Goal: Transaction & Acquisition: Book appointment/travel/reservation

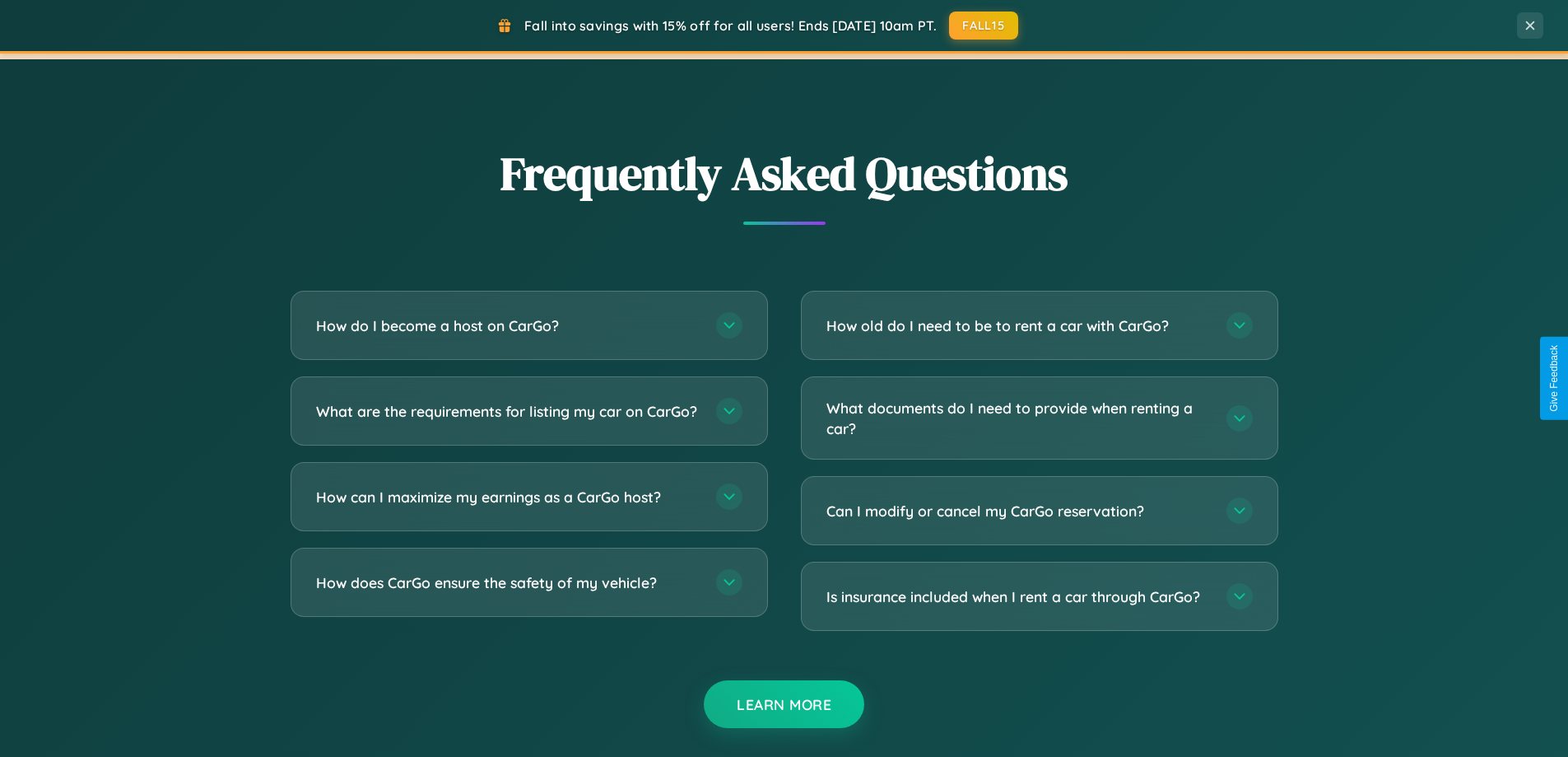
scroll to position [3168, 0]
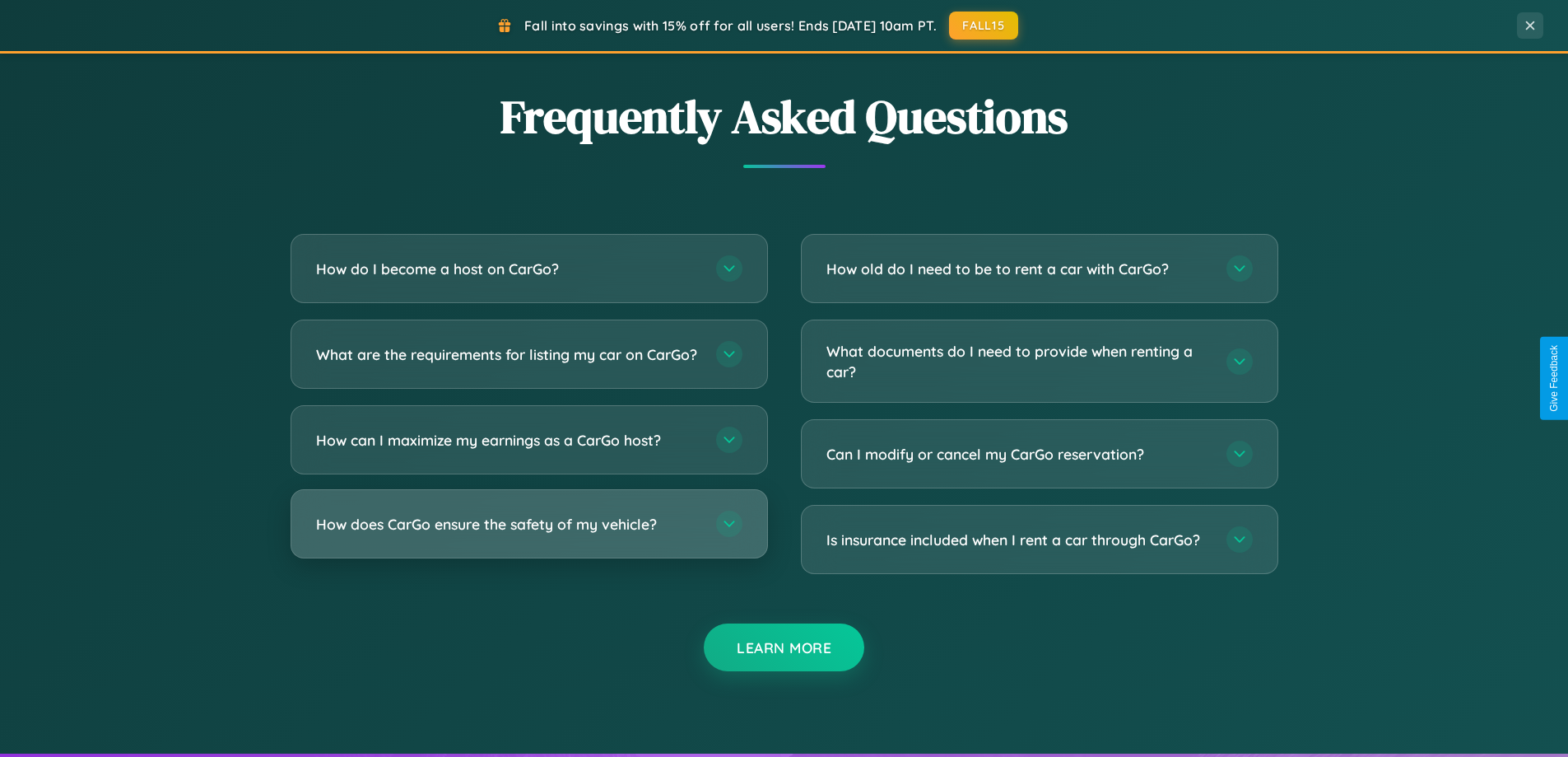
click at [529, 534] on h3 "How does CarGo ensure the safety of my vehicle?" at bounding box center [508, 524] width 383 height 20
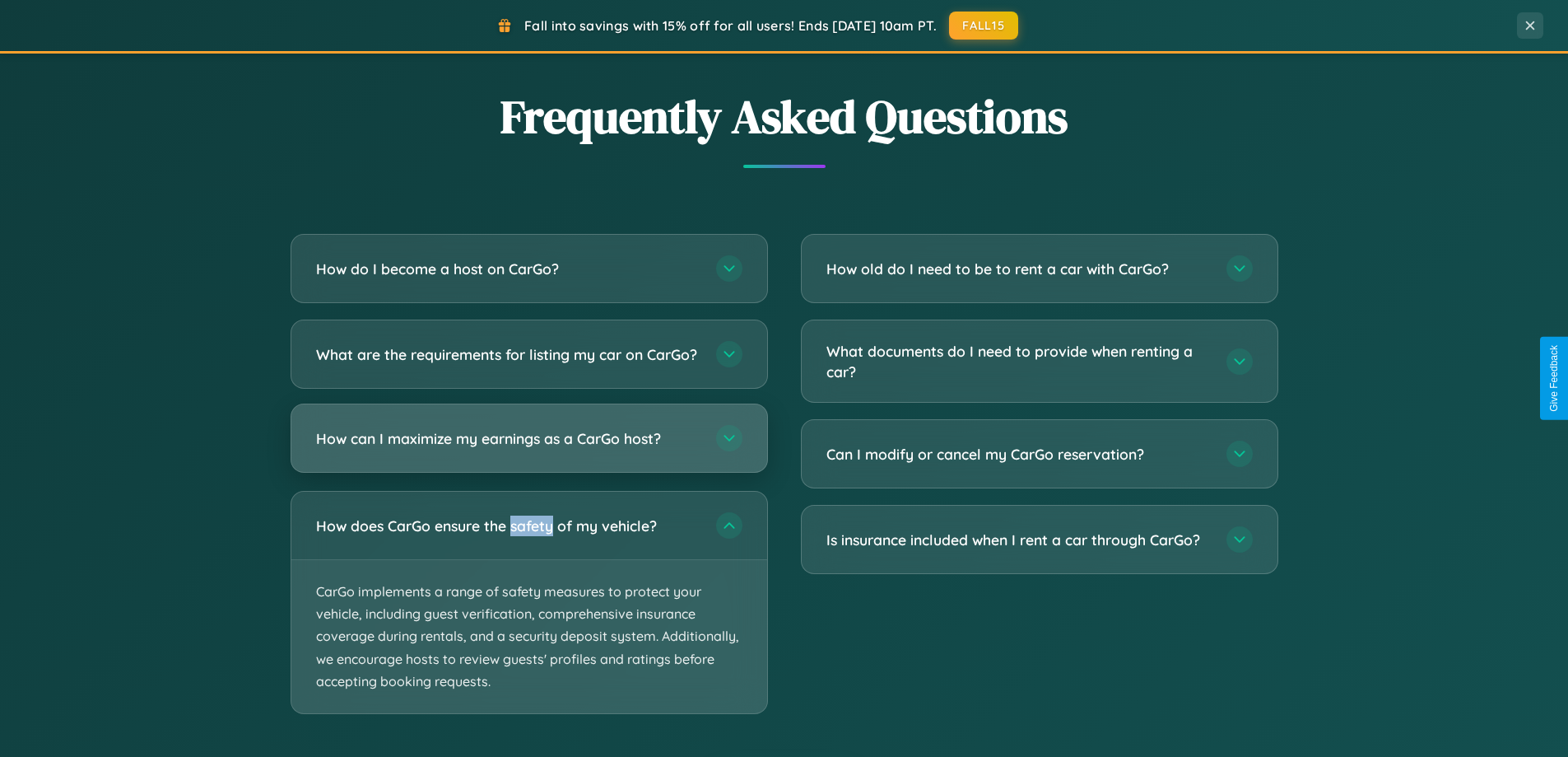
click at [529, 449] on h3 "How can I maximize my earnings as a CarGo host?" at bounding box center [508, 438] width 383 height 20
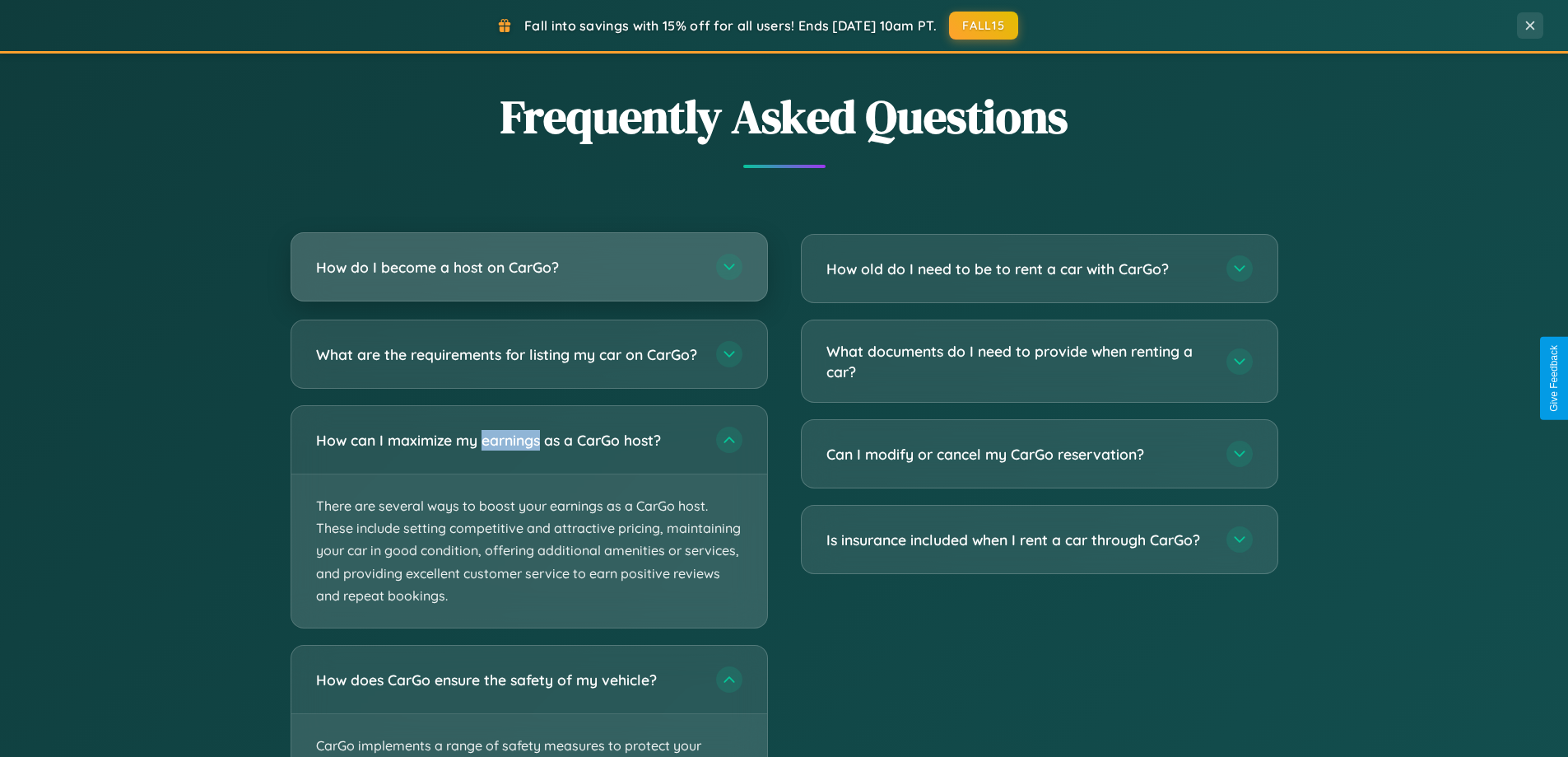
click at [529, 268] on h3 "How do I become a host on CarGo?" at bounding box center [508, 266] width 383 height 20
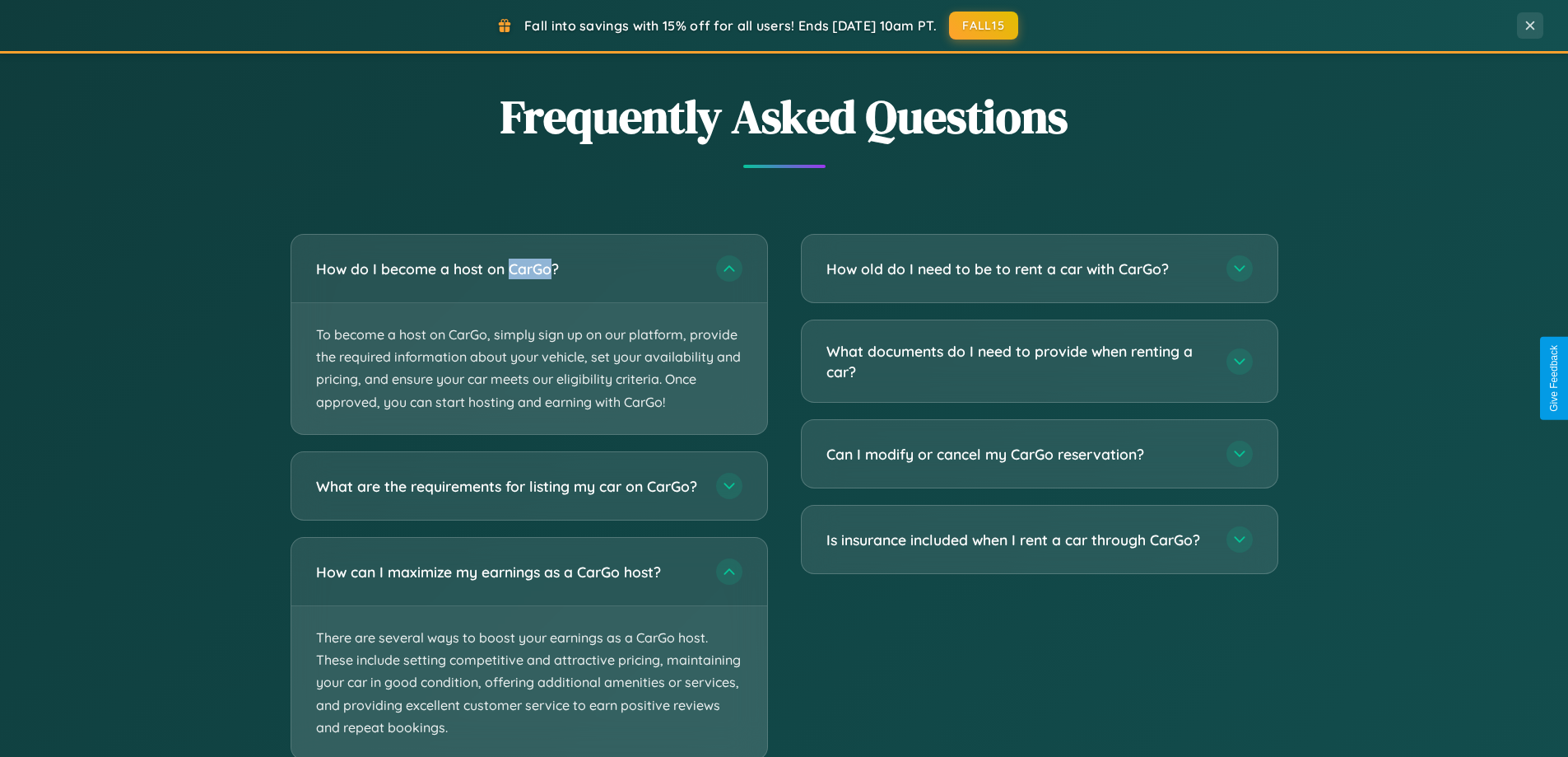
scroll to position [3425, 0]
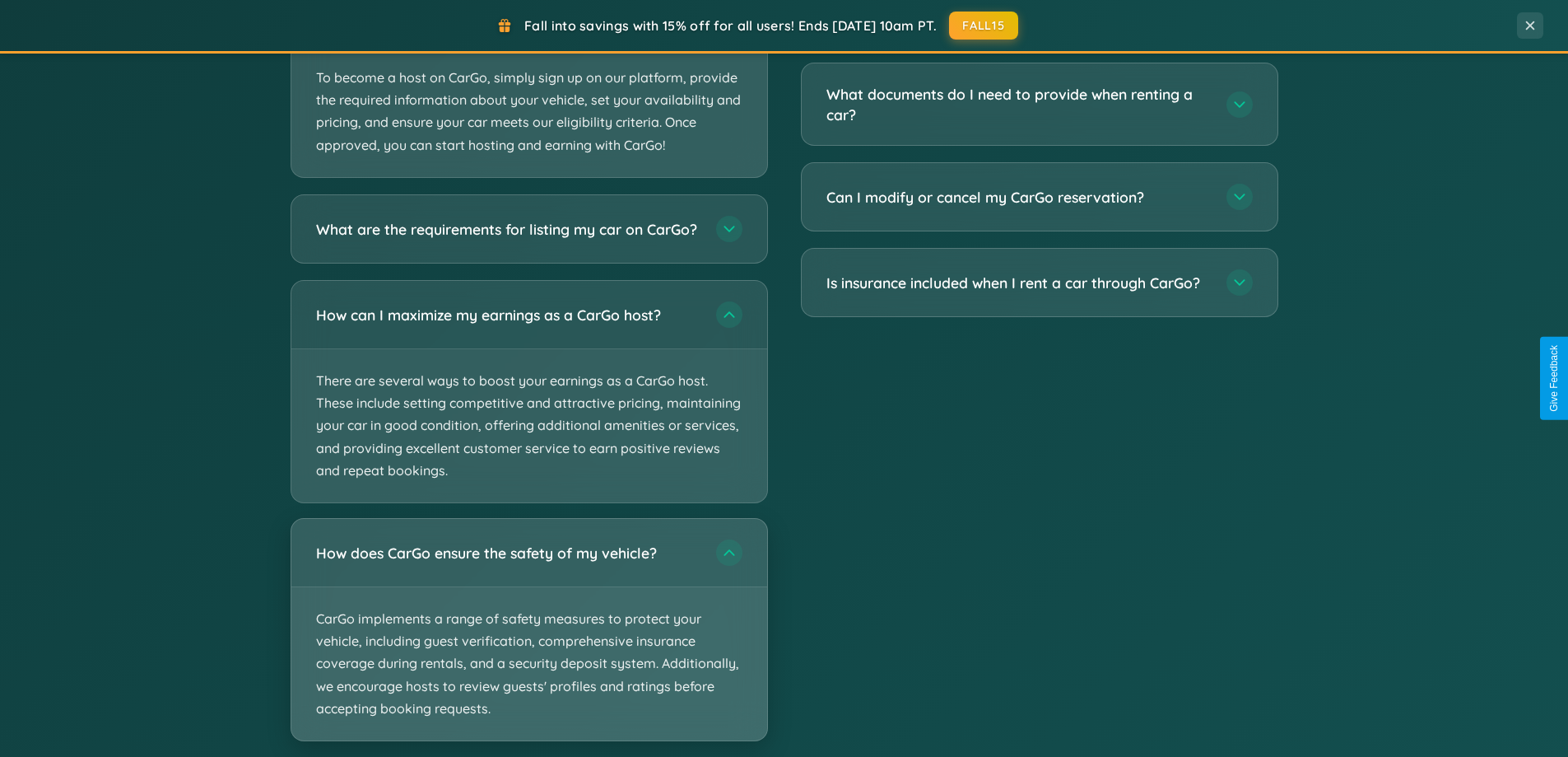
click at [529, 644] on p "CarGo implements a range of safety measures to protect your vehicle, including …" at bounding box center [529, 663] width 476 height 154
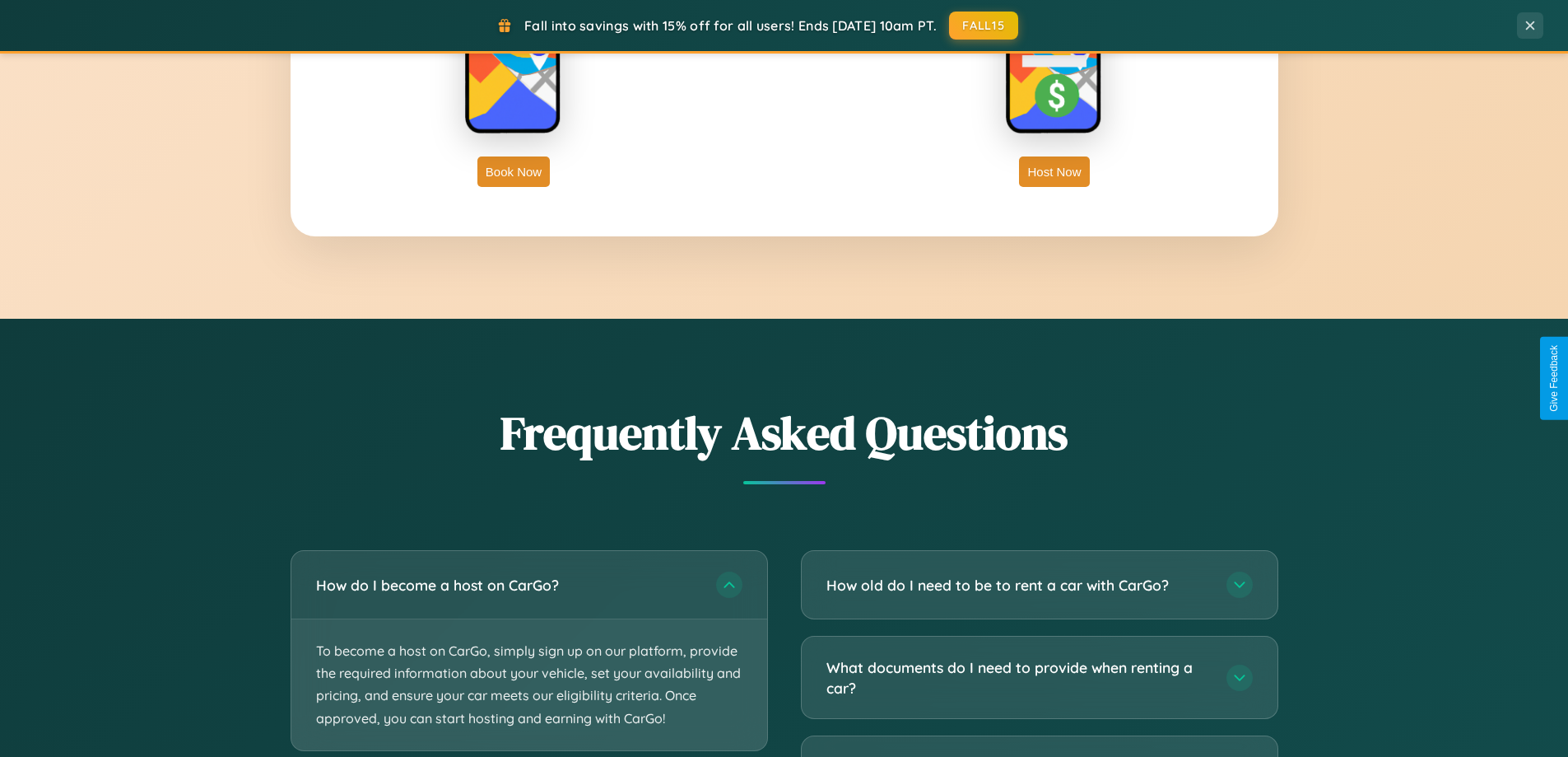
scroll to position [49, 0]
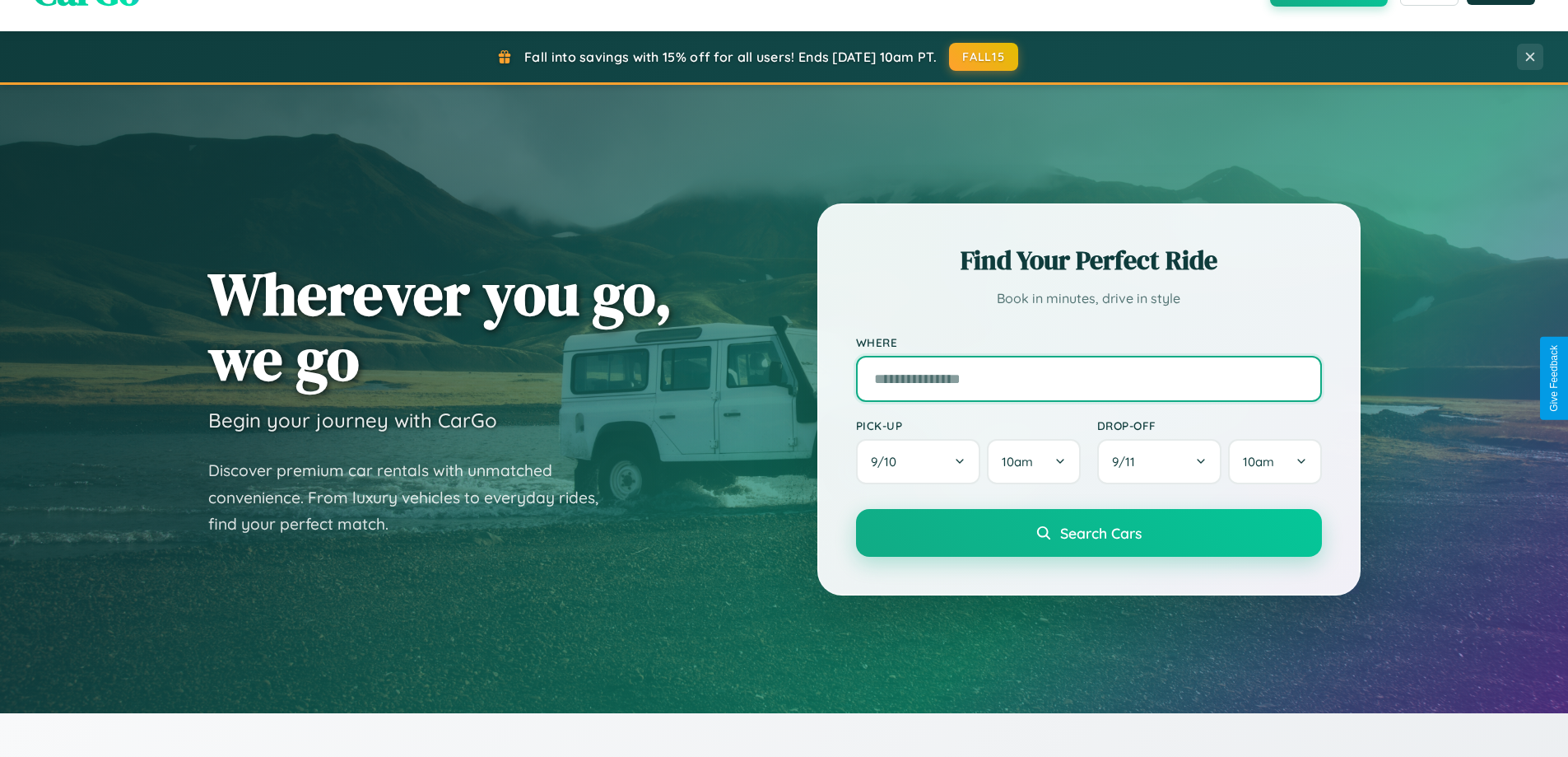
click at [1088, 378] on input "text" at bounding box center [1089, 379] width 466 height 46
type input "**********"
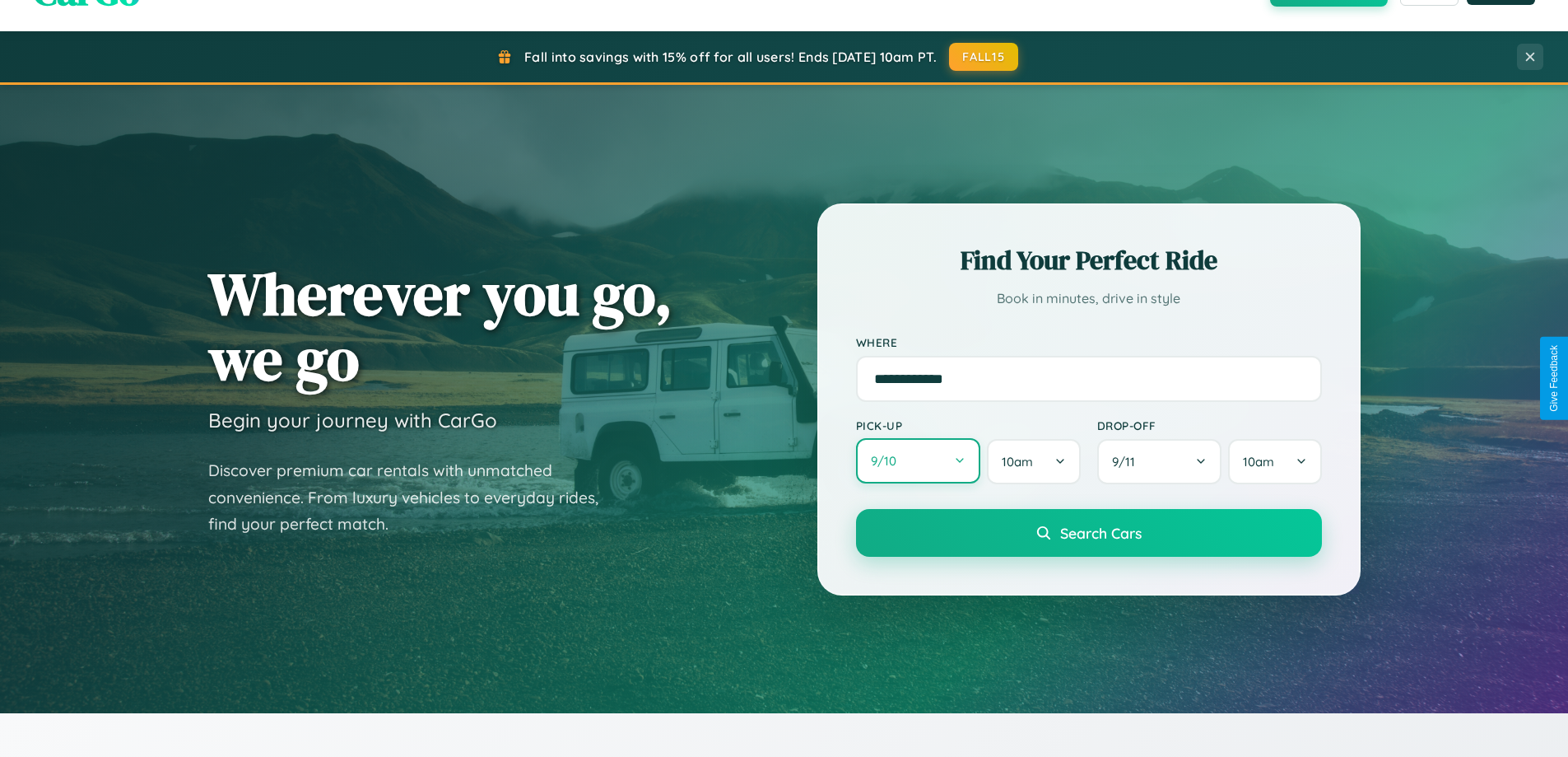
click at [918, 461] on button "9 / 10" at bounding box center [918, 461] width 125 height 45
select select "*"
select select "****"
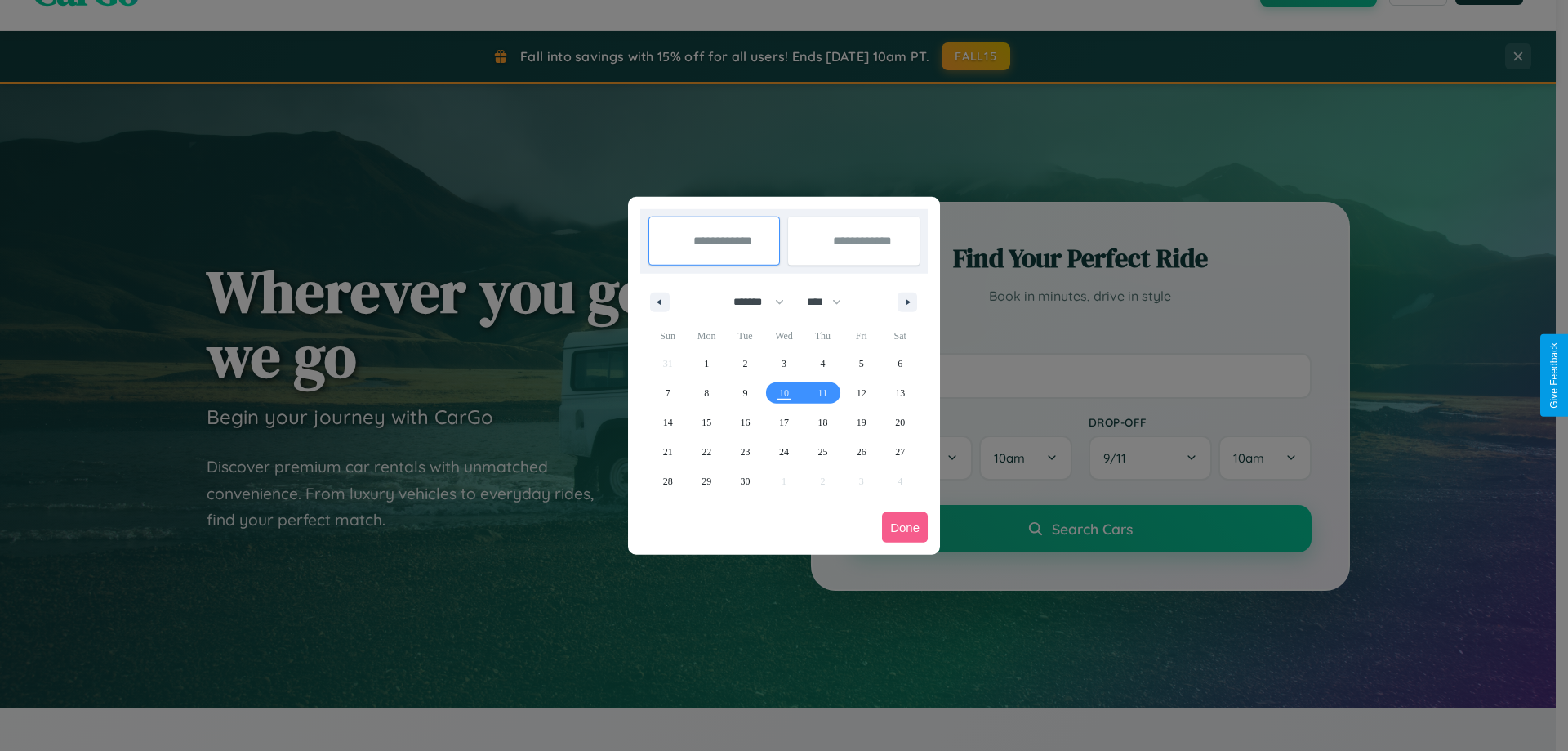
drag, startPoint x: 751, startPoint y: 301, endPoint x: 784, endPoint y: 328, distance: 42.6
click at [751, 301] on select "******* ******** ***** ***** *** **** **** ****** ********* ******* ******** **…" at bounding box center [755, 301] width 70 height 27
select select "*"
click at [667, 480] on span "26" at bounding box center [667, 481] width 10 height 29
type input "**********"
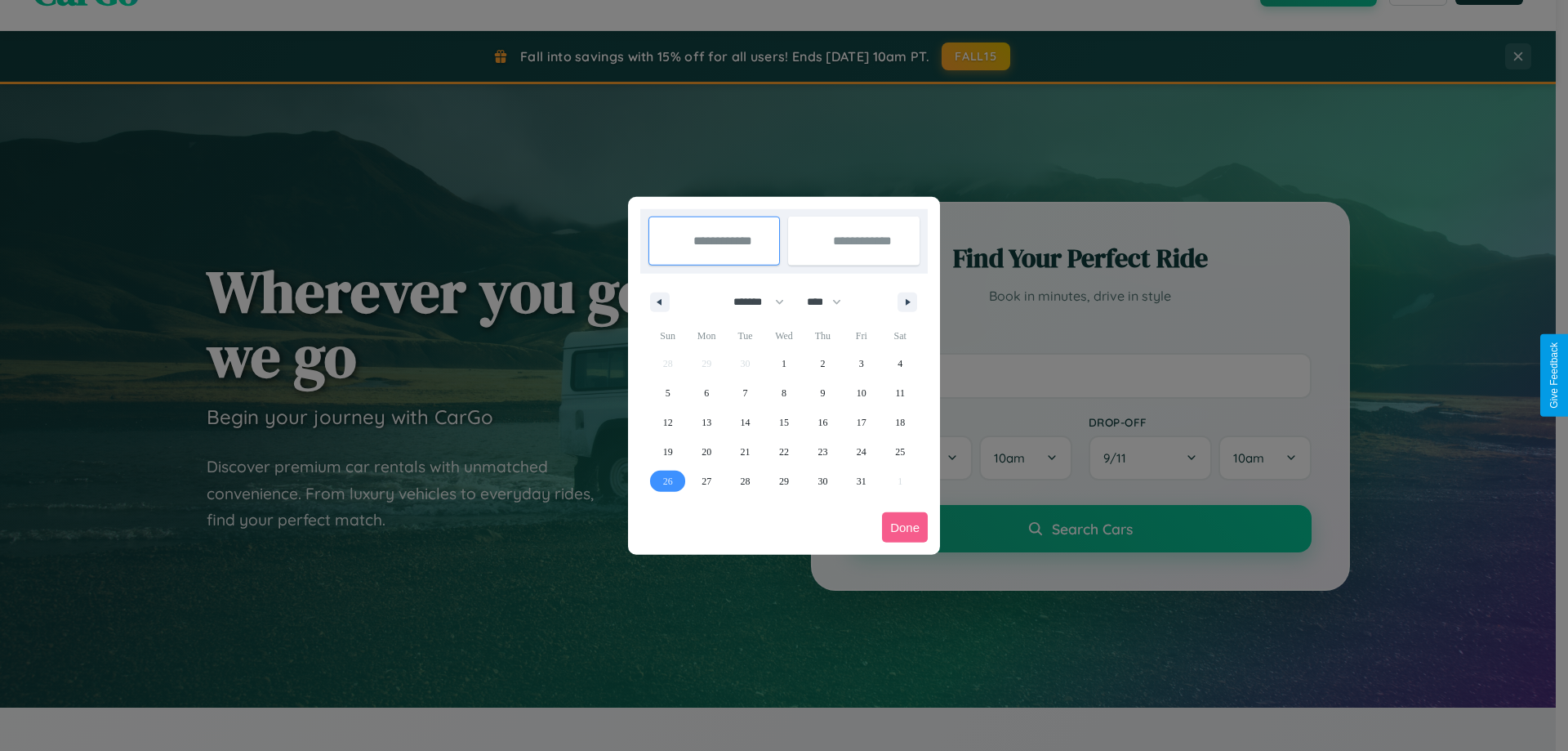
type input "**********"
click at [908, 301] on icon "button" at bounding box center [910, 302] width 8 height 6
select select "**"
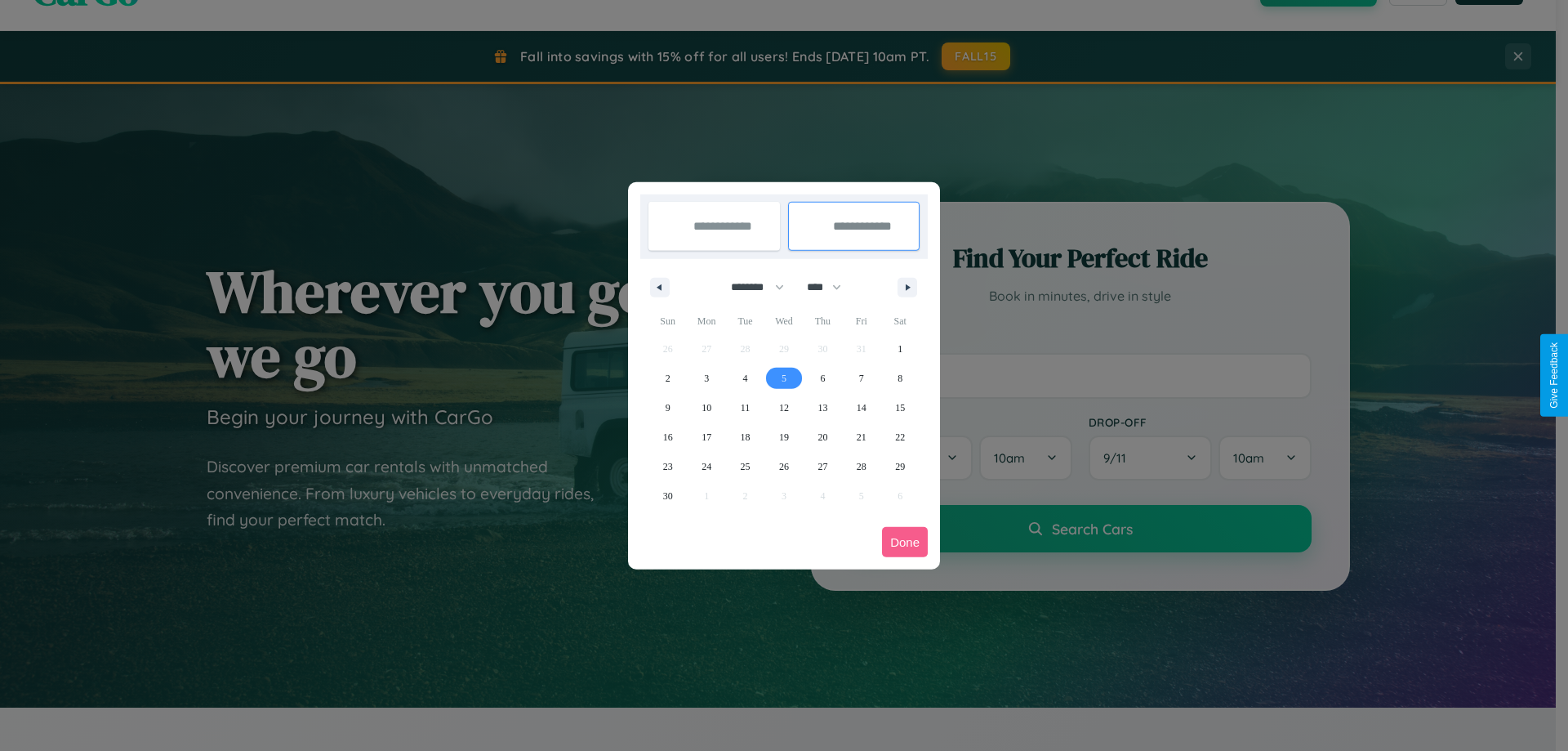
click at [784, 378] on span "5" at bounding box center [784, 378] width 5 height 29
type input "**********"
select select "*"
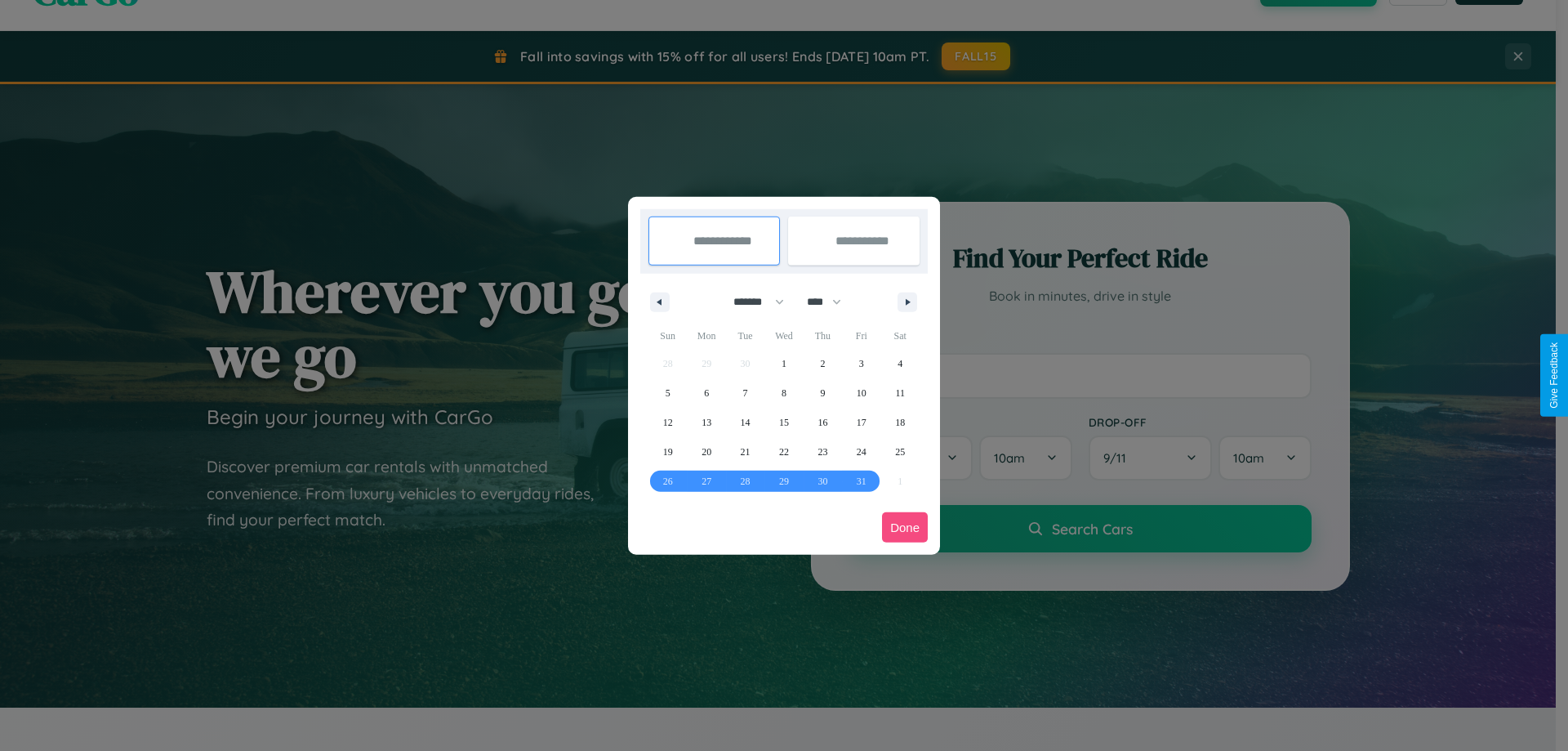
click at [905, 526] on button "Done" at bounding box center [905, 527] width 46 height 30
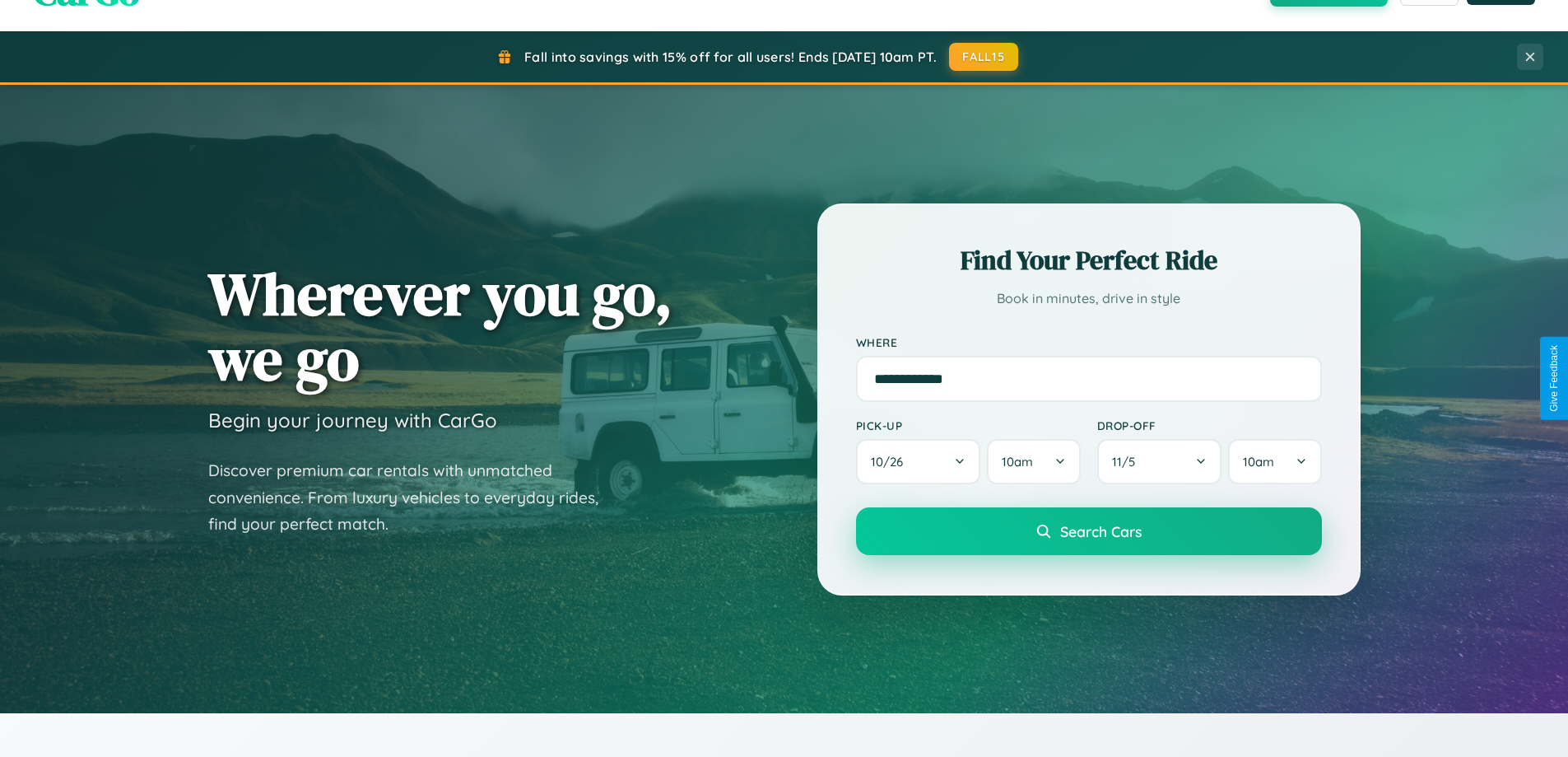
click at [1088, 531] on span "Search Cars" at bounding box center [1101, 531] width 82 height 18
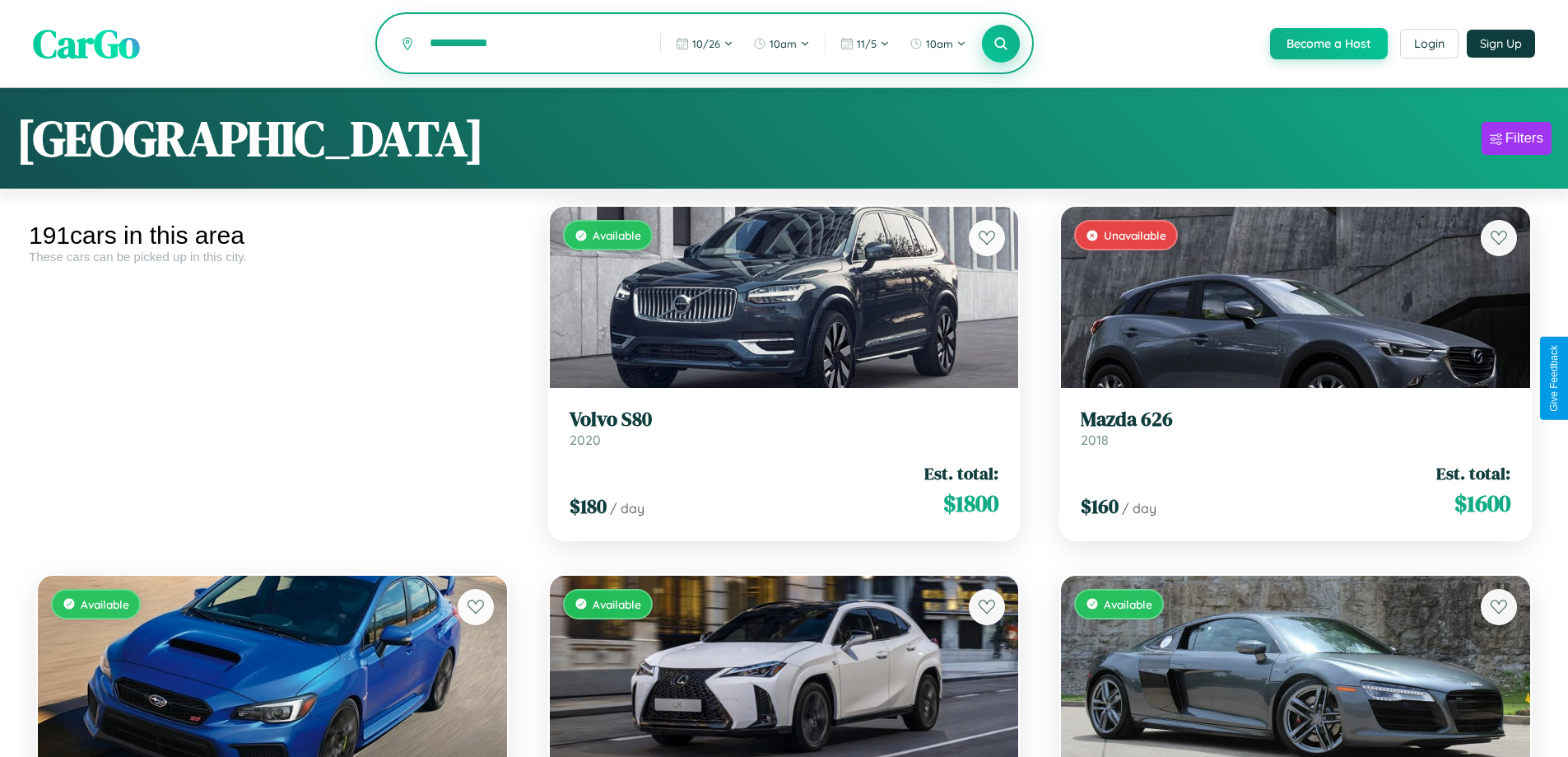
type input "**********"
click at [1000, 44] on icon at bounding box center [1002, 43] width 16 height 16
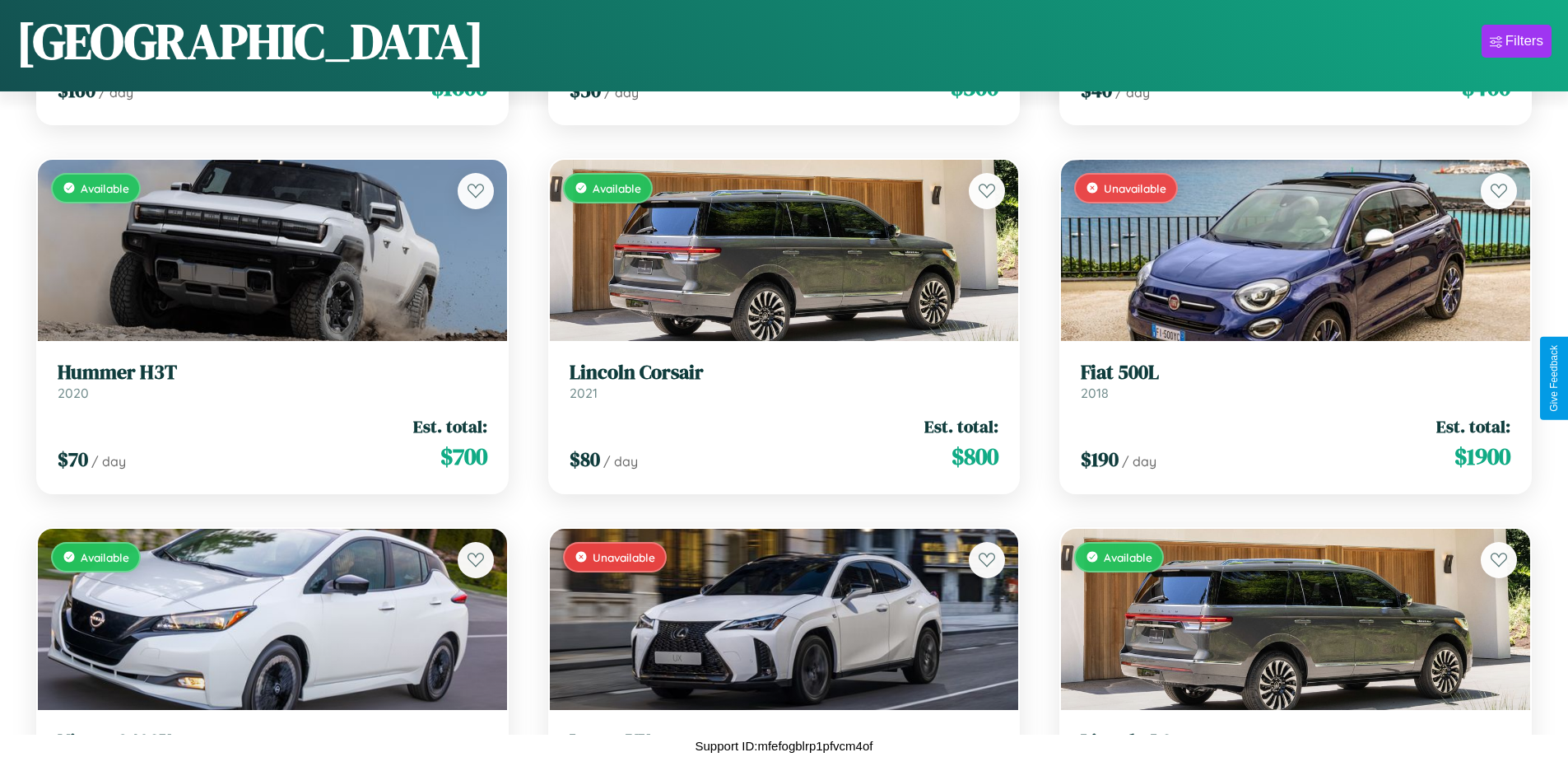
scroll to position [4287, 0]
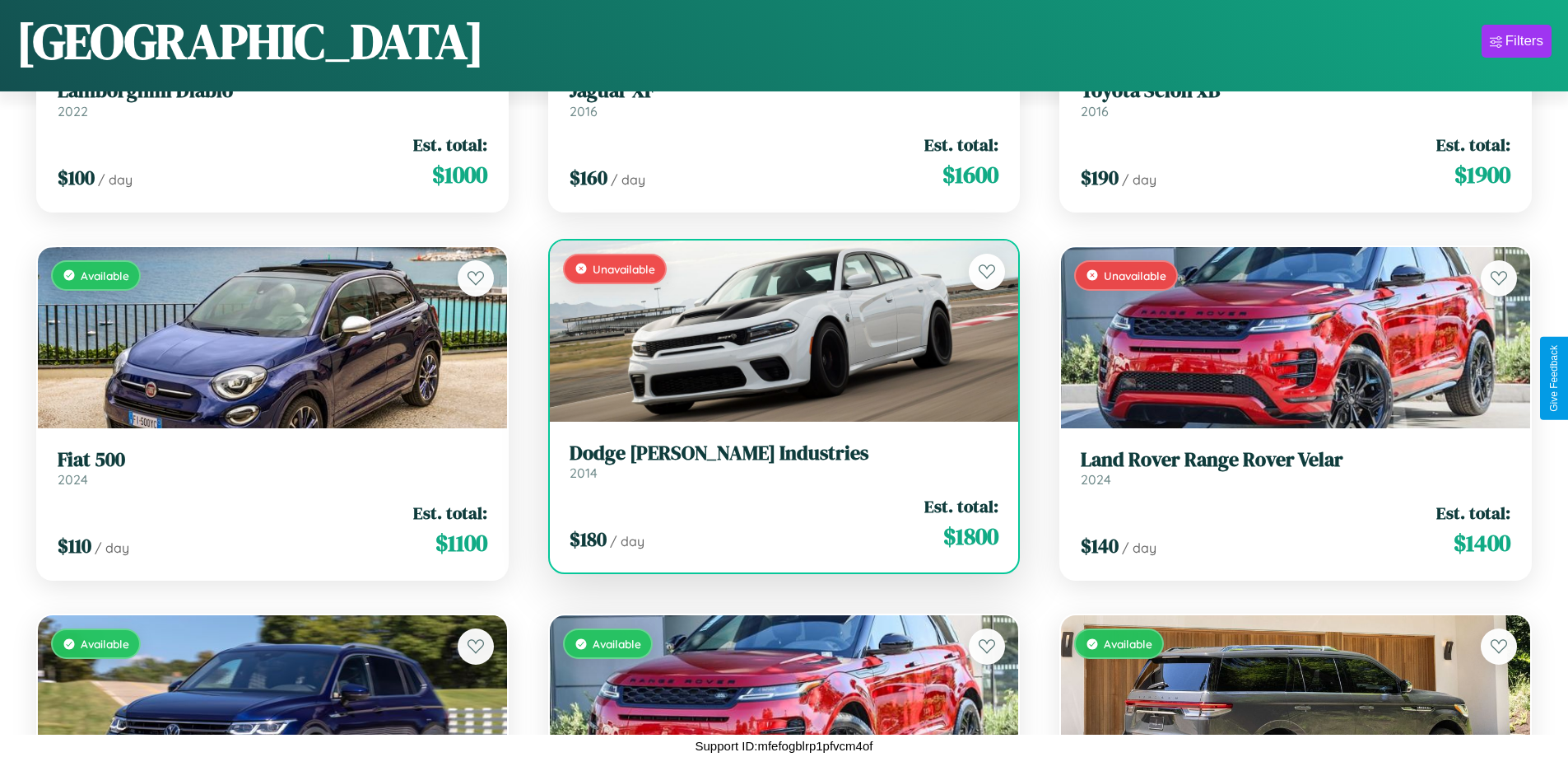
click at [777, 461] on h3 "Dodge Dodgen Industries" at bounding box center [784, 453] width 429 height 24
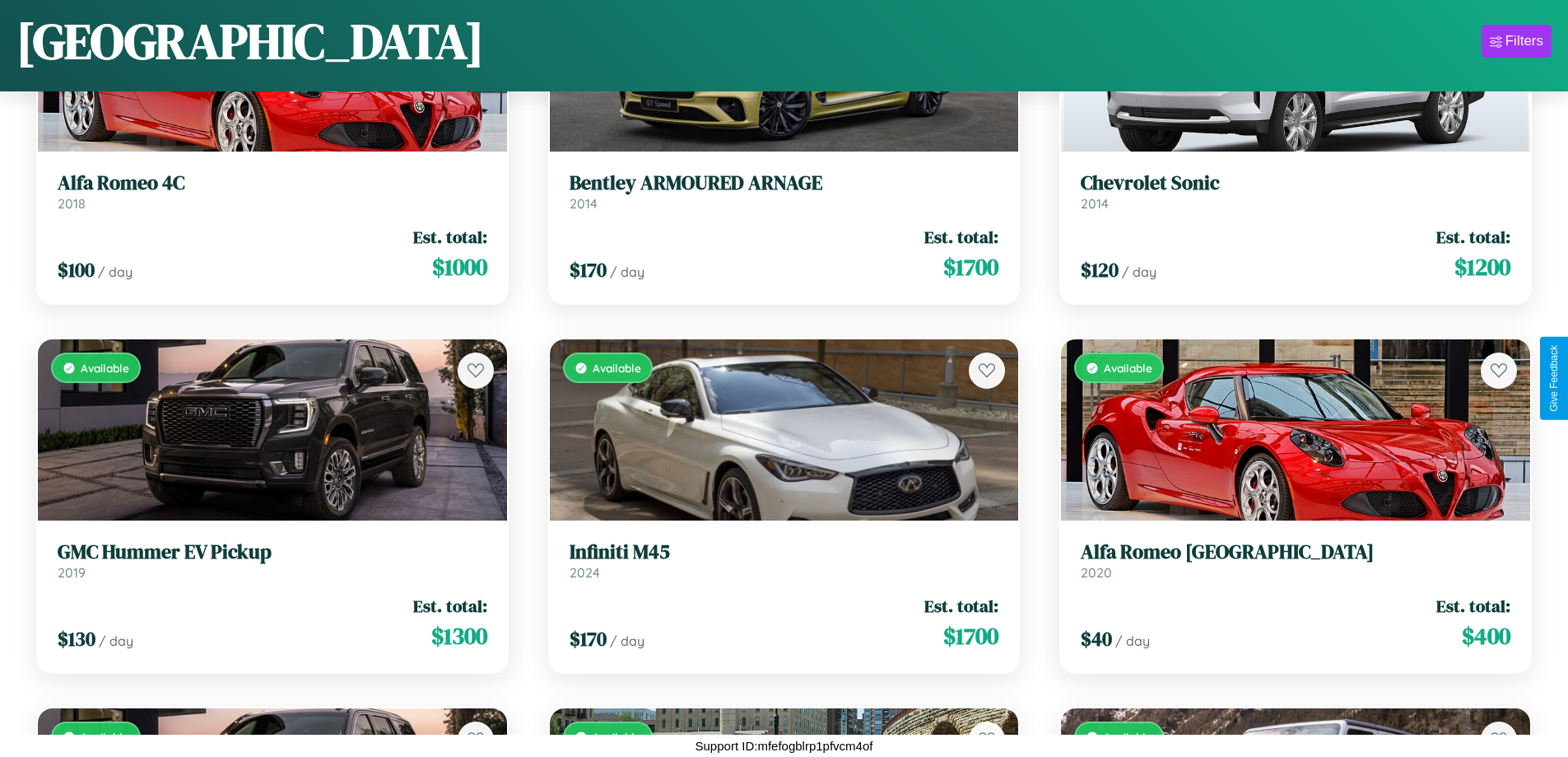
scroll to position [20508, 0]
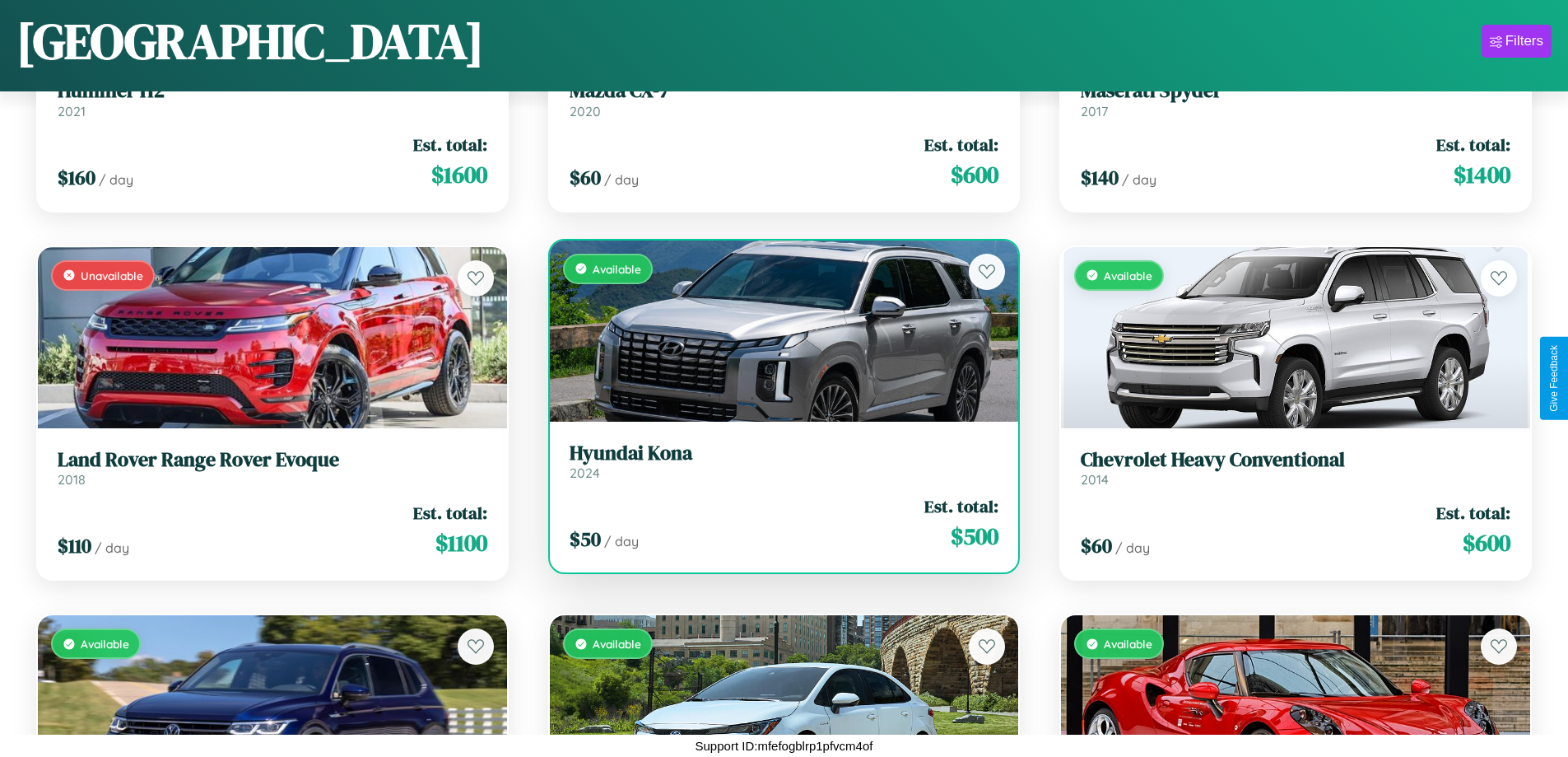
click at [777, 461] on h3 "Hyundai Kona" at bounding box center [784, 453] width 429 height 24
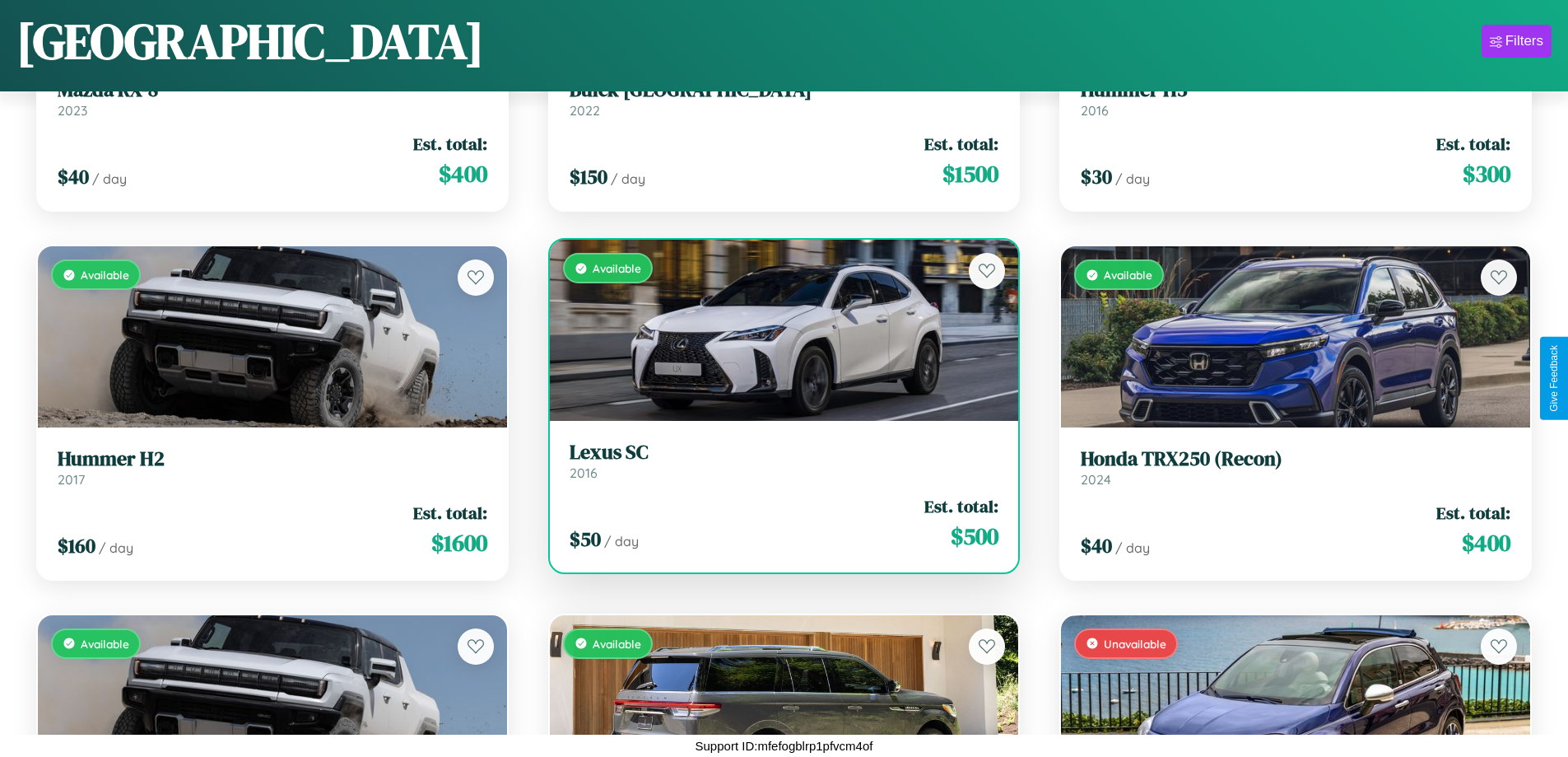
click at [777, 461] on h3 "Lexus SC" at bounding box center [784, 452] width 429 height 24
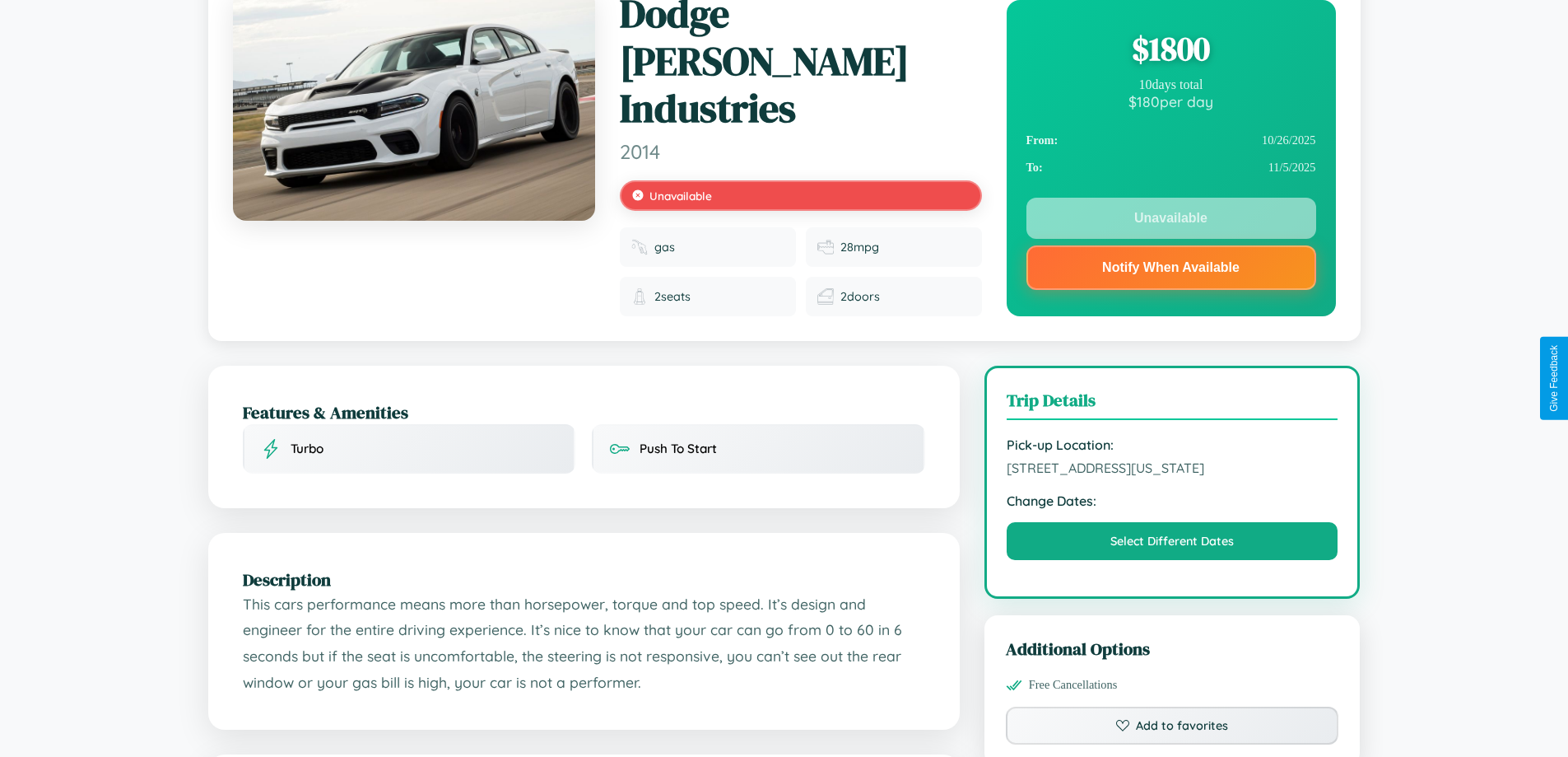
scroll to position [984, 0]
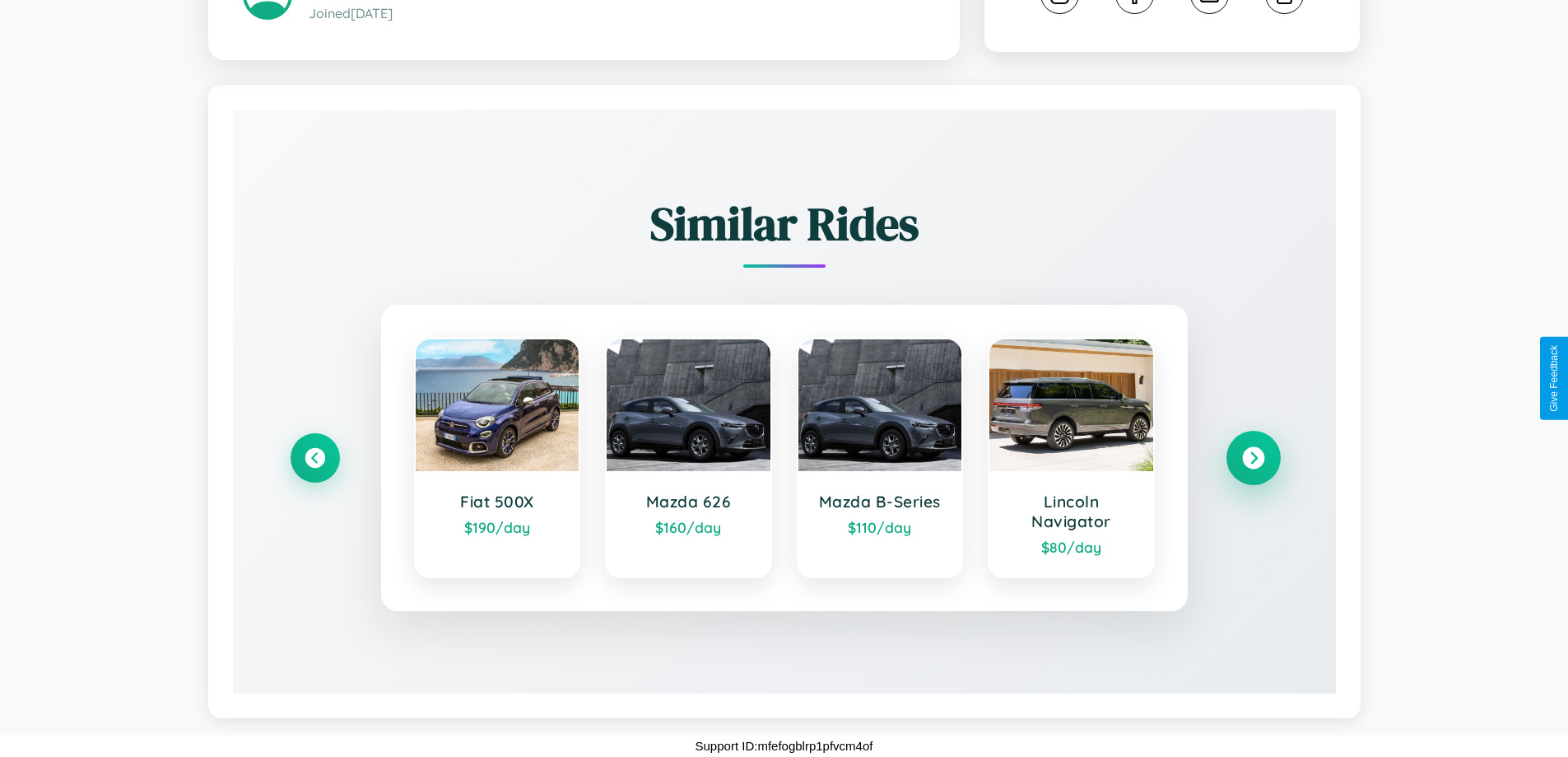
click at [1253, 458] on icon at bounding box center [1253, 458] width 22 height 22
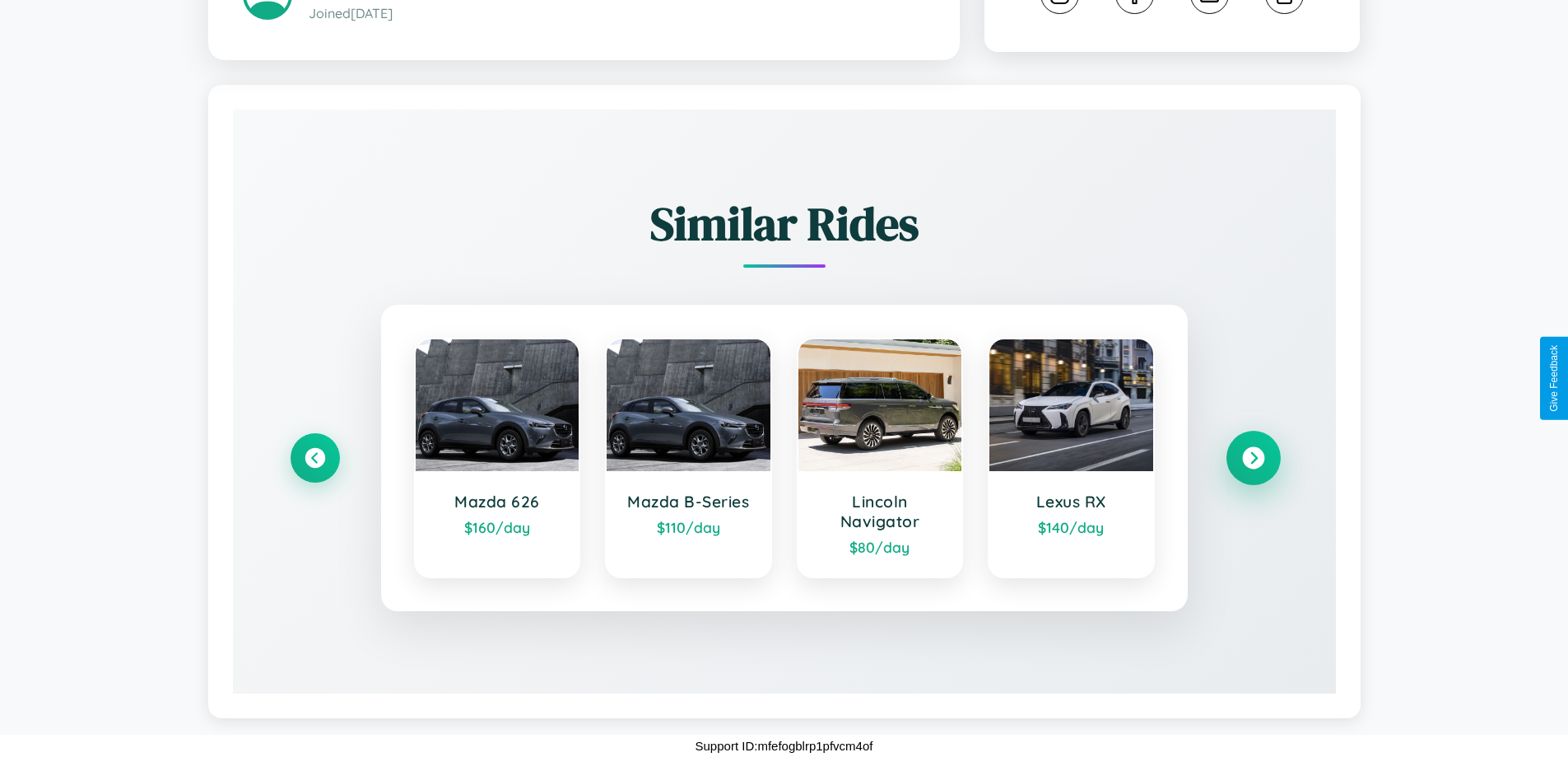
click at [1253, 458] on icon at bounding box center [1253, 458] width 22 height 22
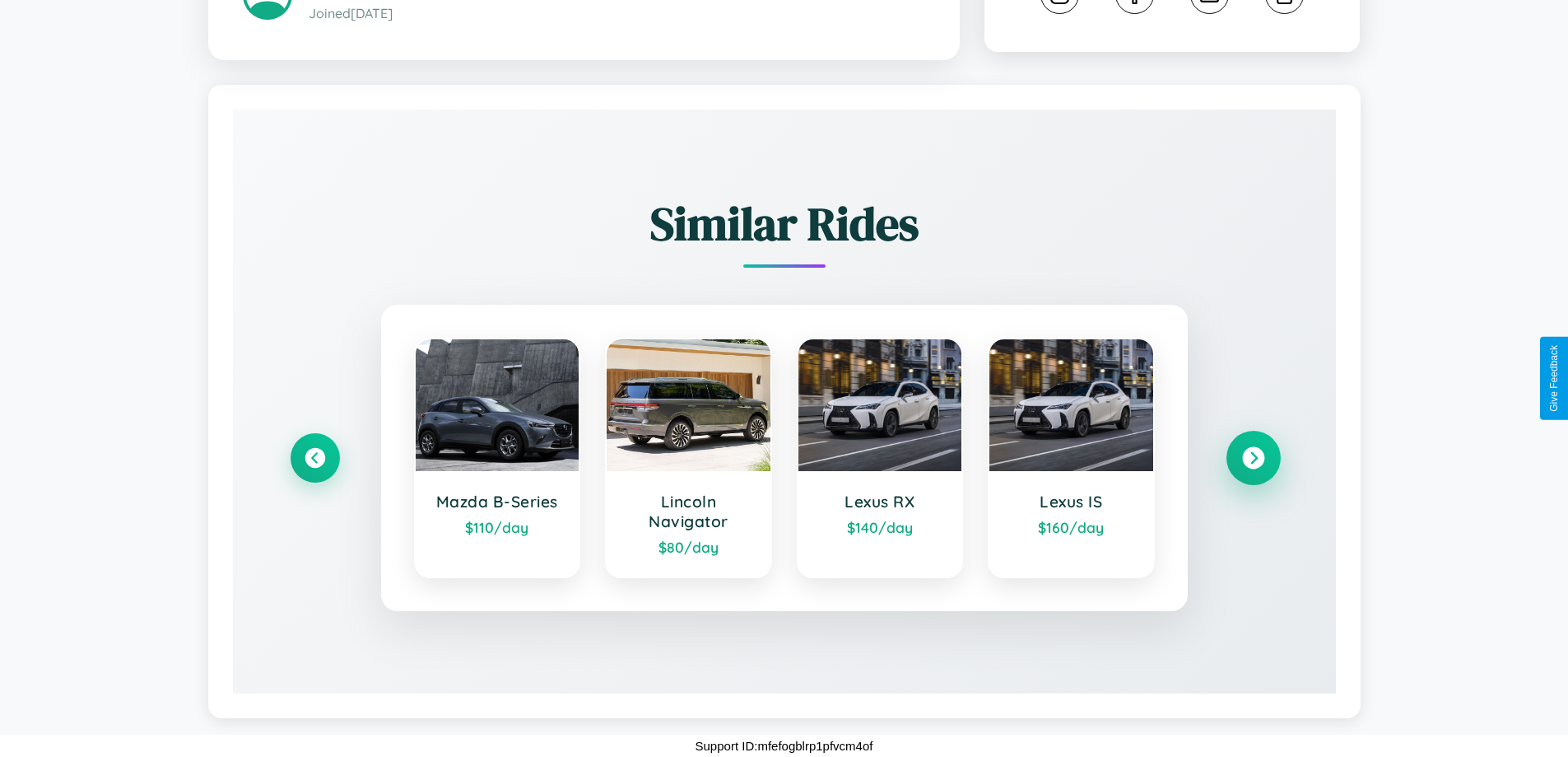
click at [1253, 458] on icon at bounding box center [1253, 458] width 22 height 22
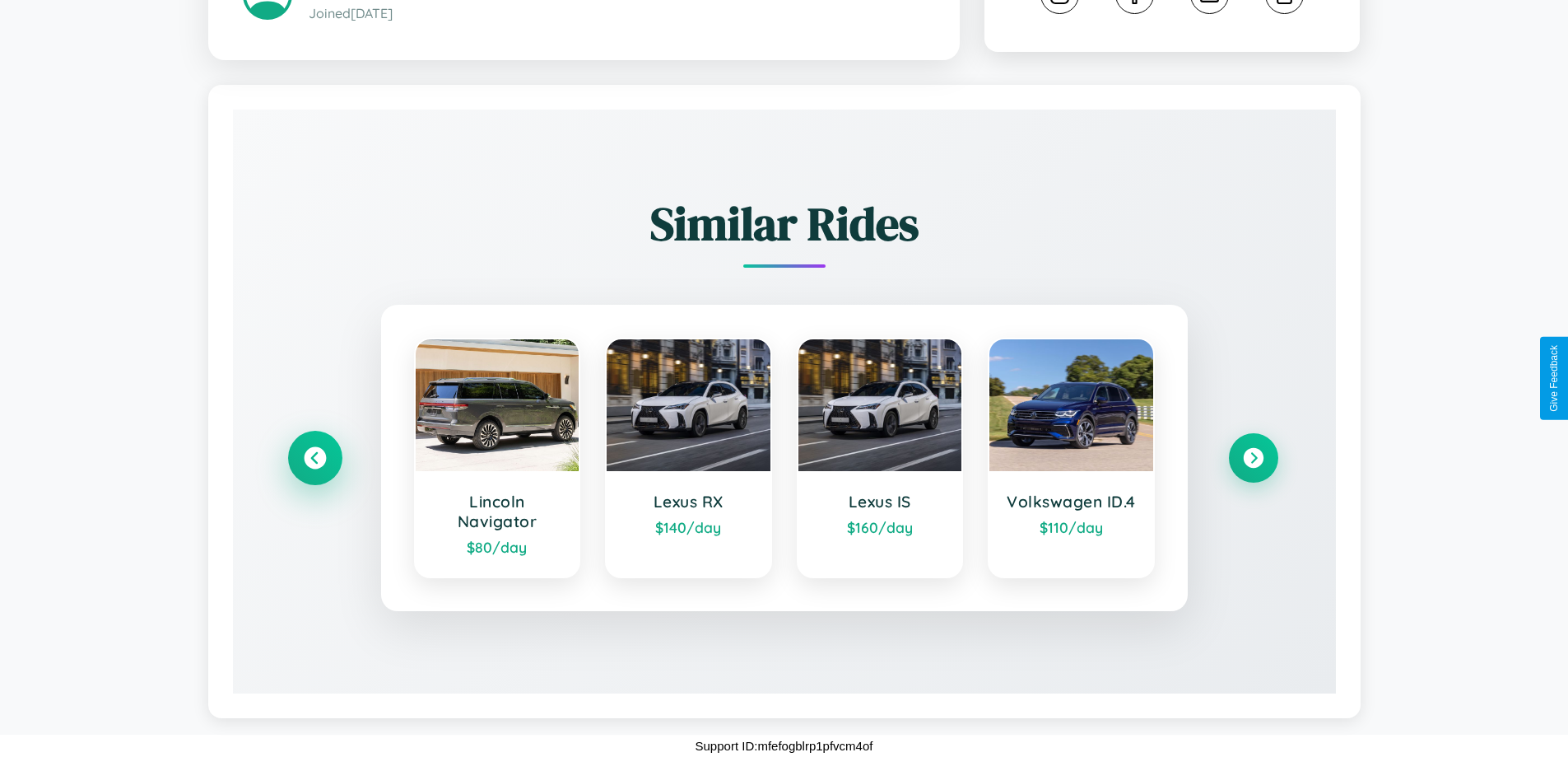
click at [314, 458] on icon at bounding box center [314, 458] width 22 height 22
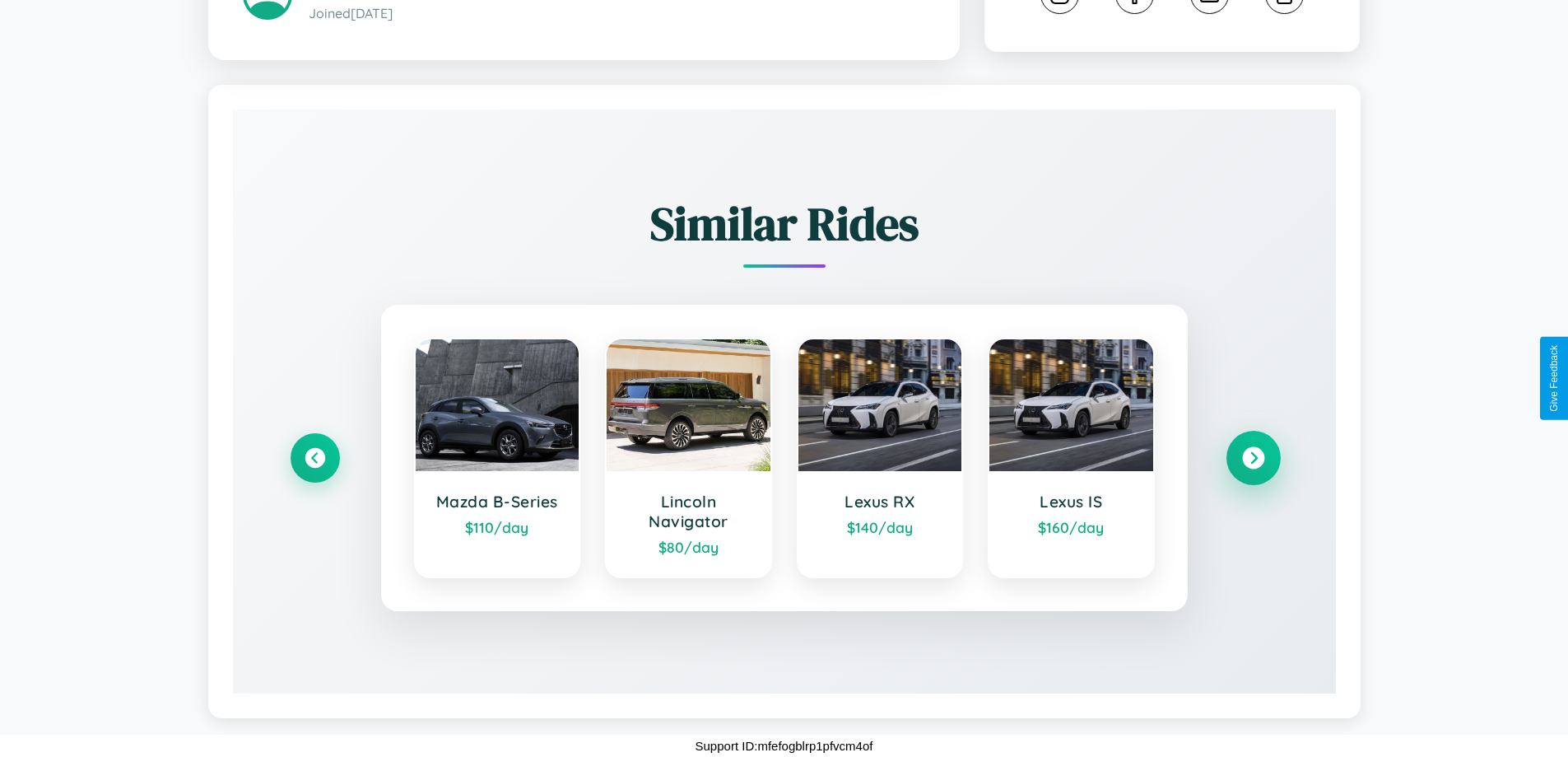
click at [1253, 458] on icon at bounding box center [1253, 458] width 22 height 22
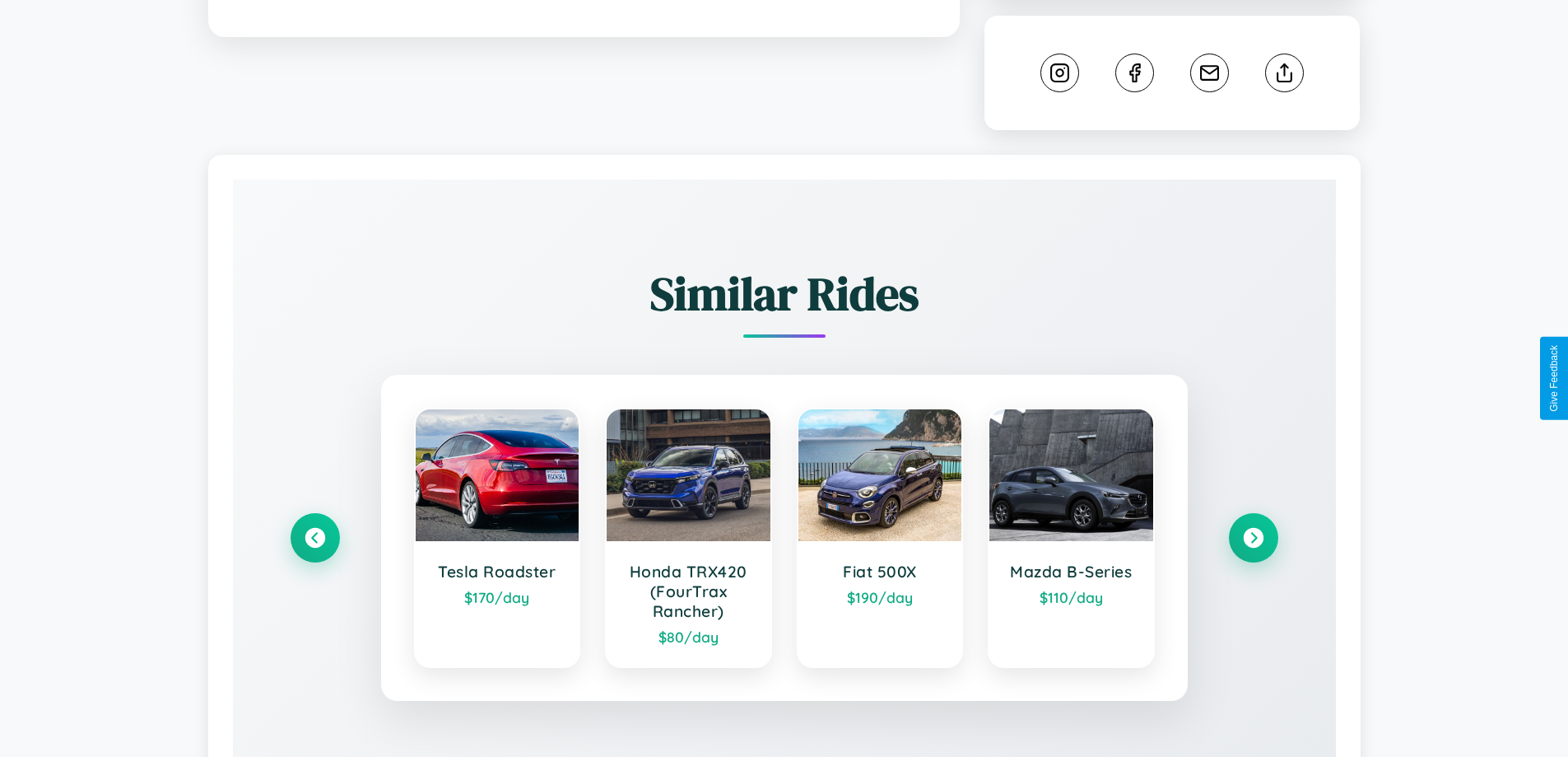
scroll to position [952, 0]
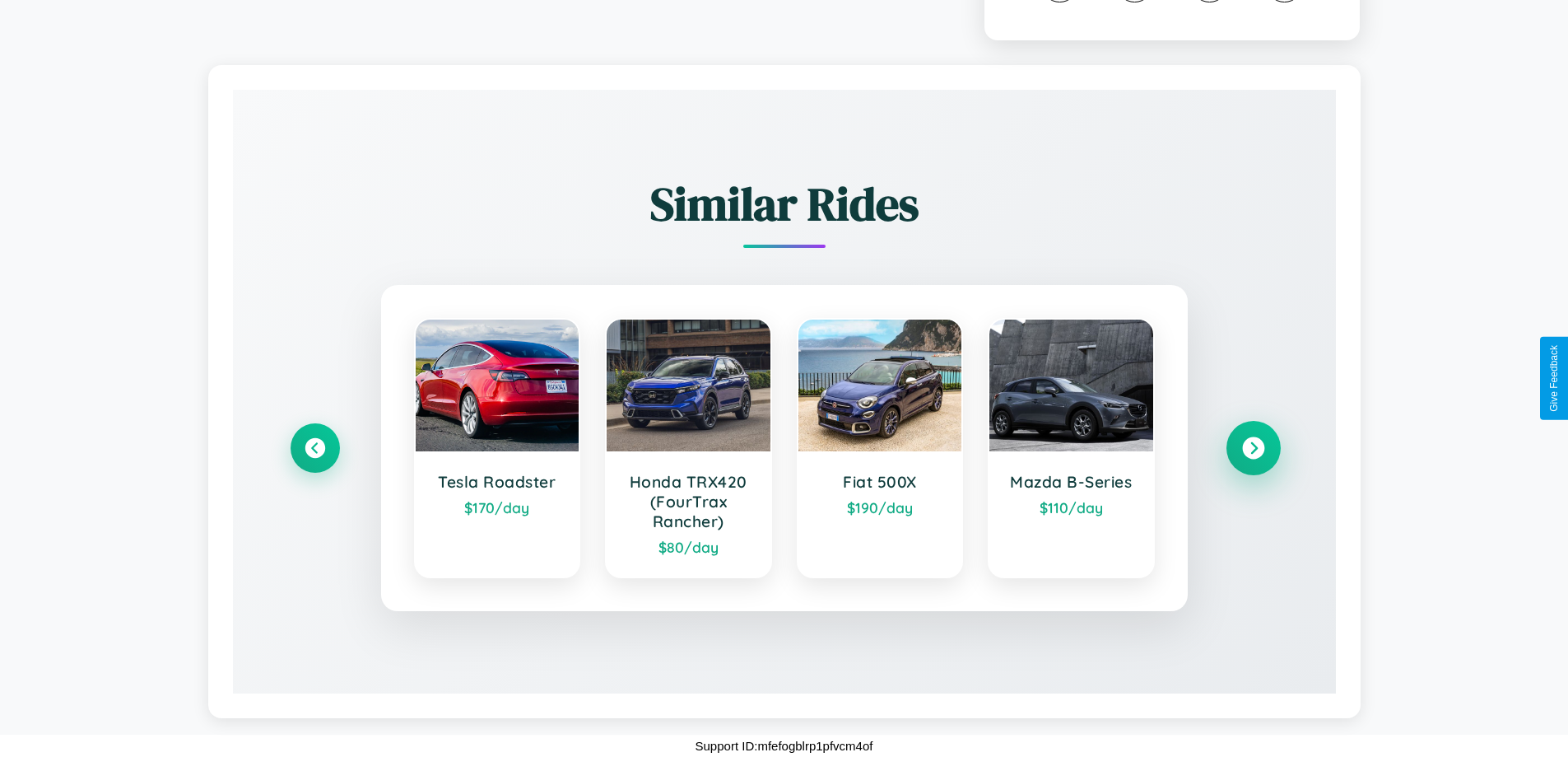
click at [1253, 448] on icon at bounding box center [1253, 448] width 22 height 22
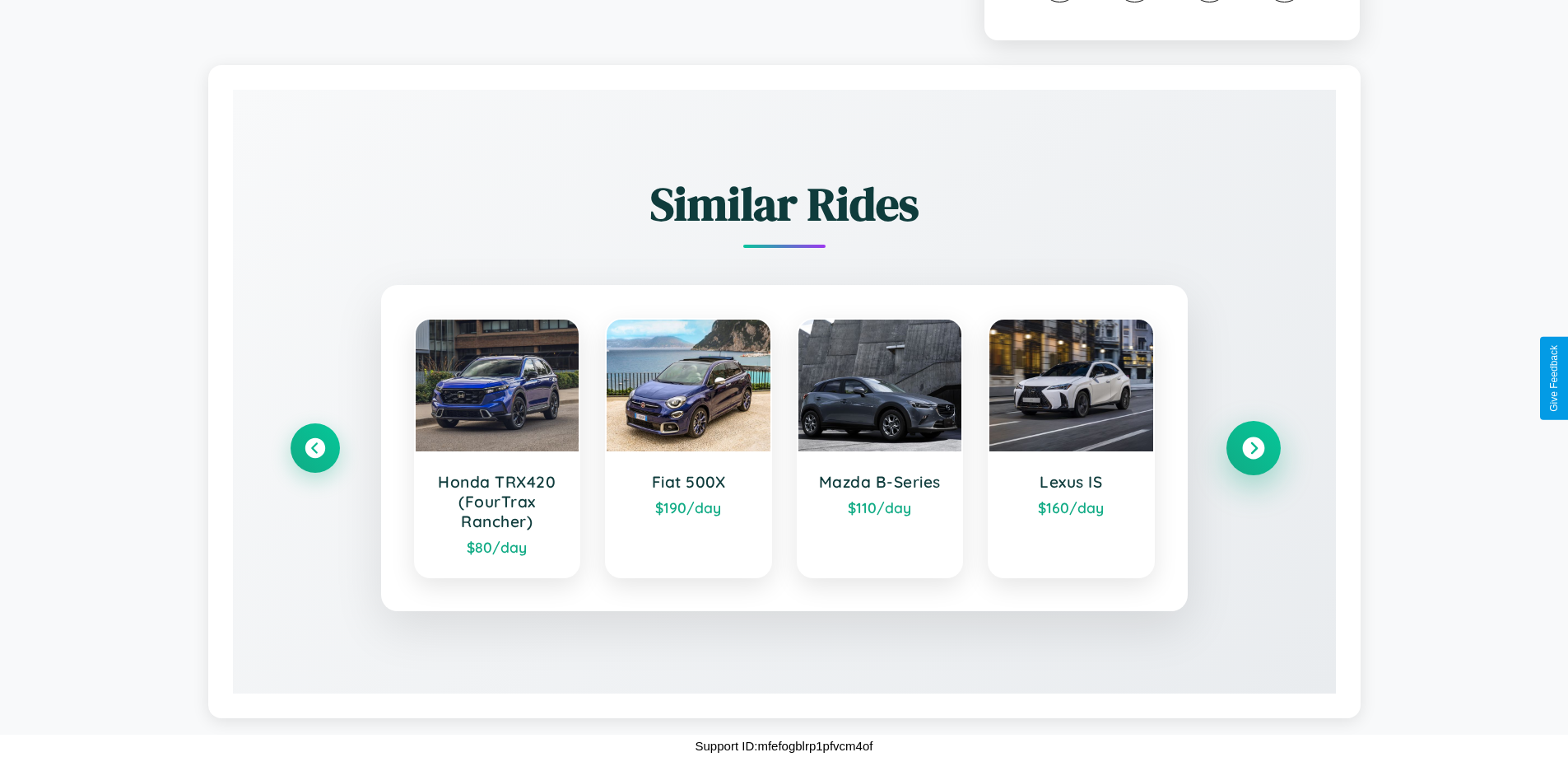
click at [1253, 448] on icon at bounding box center [1253, 448] width 22 height 22
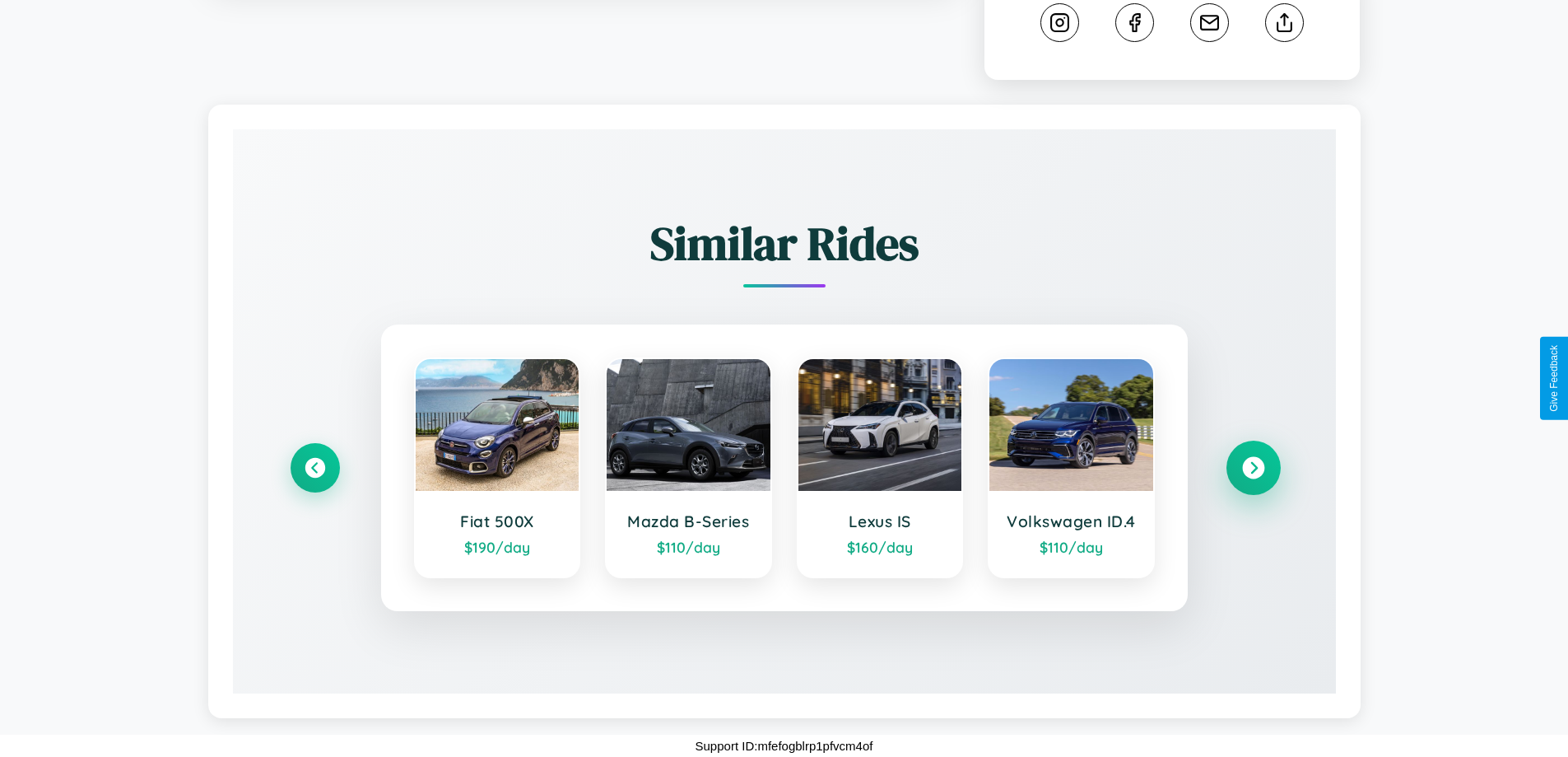
click at [1253, 468] on icon at bounding box center [1253, 468] width 22 height 22
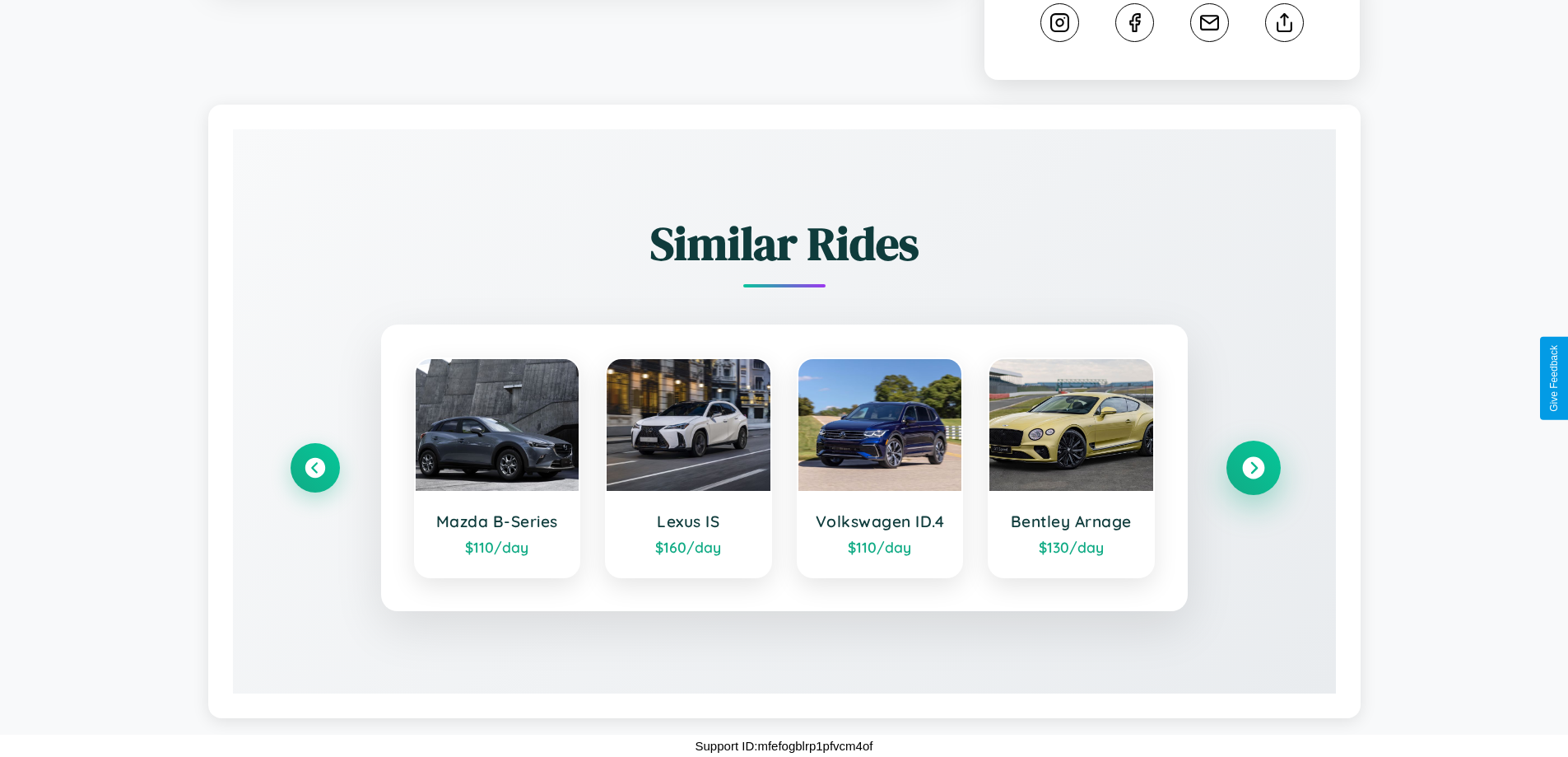
click at [1253, 468] on icon at bounding box center [1253, 468] width 22 height 22
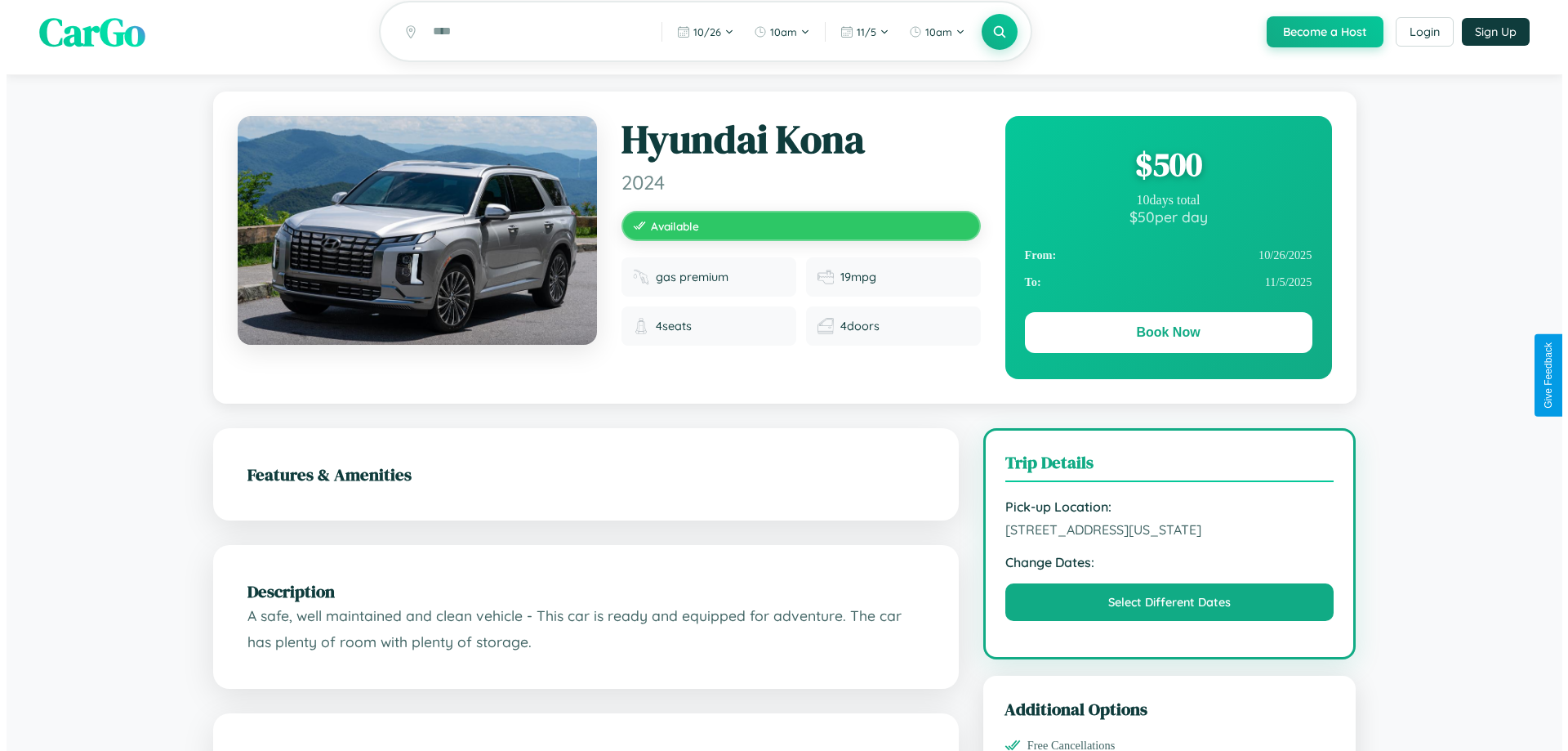
scroll to position [0, 0]
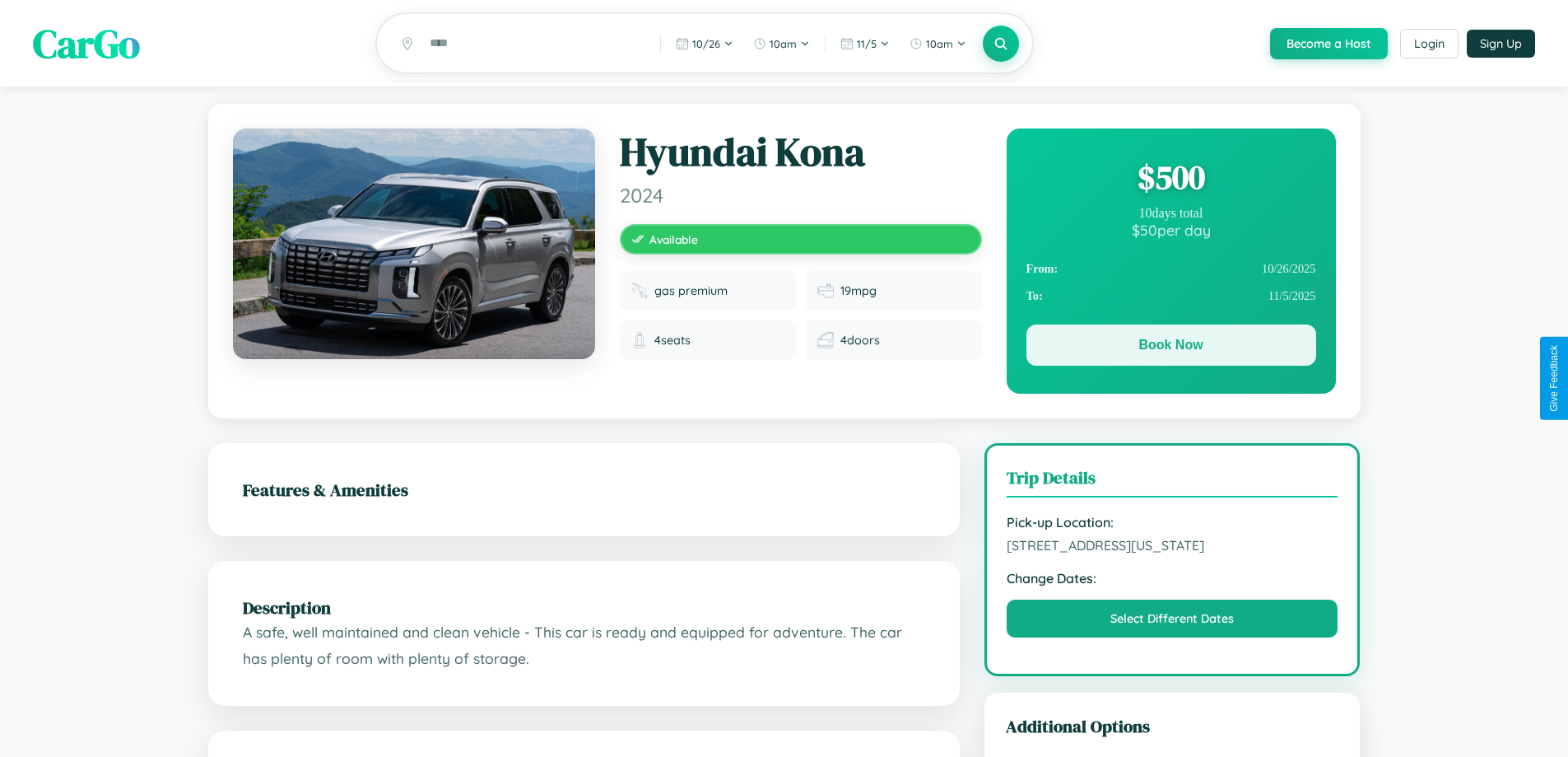
click at [1170, 347] on button "Book Now" at bounding box center [1171, 345] width 290 height 41
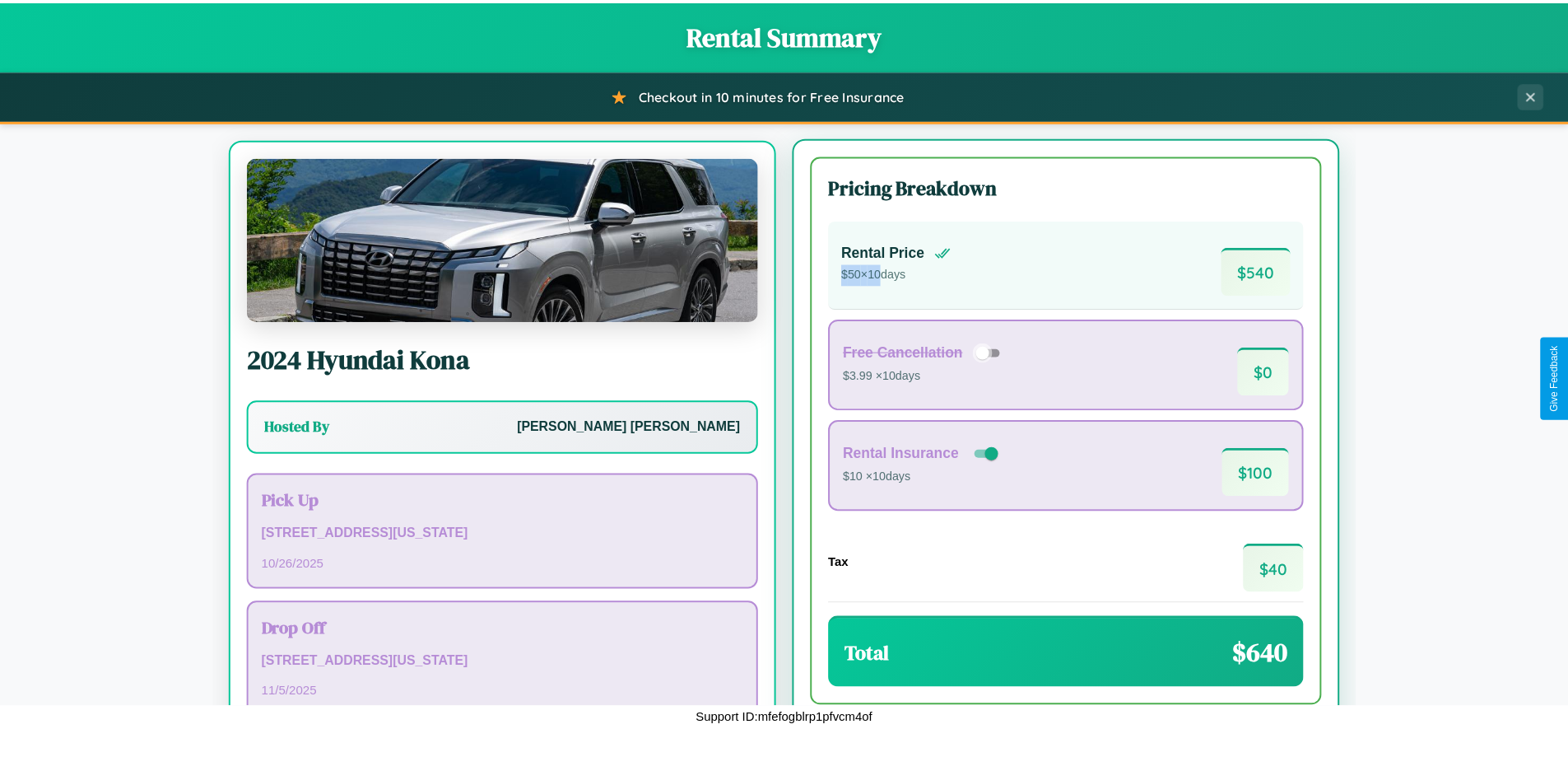
scroll to position [76, 0]
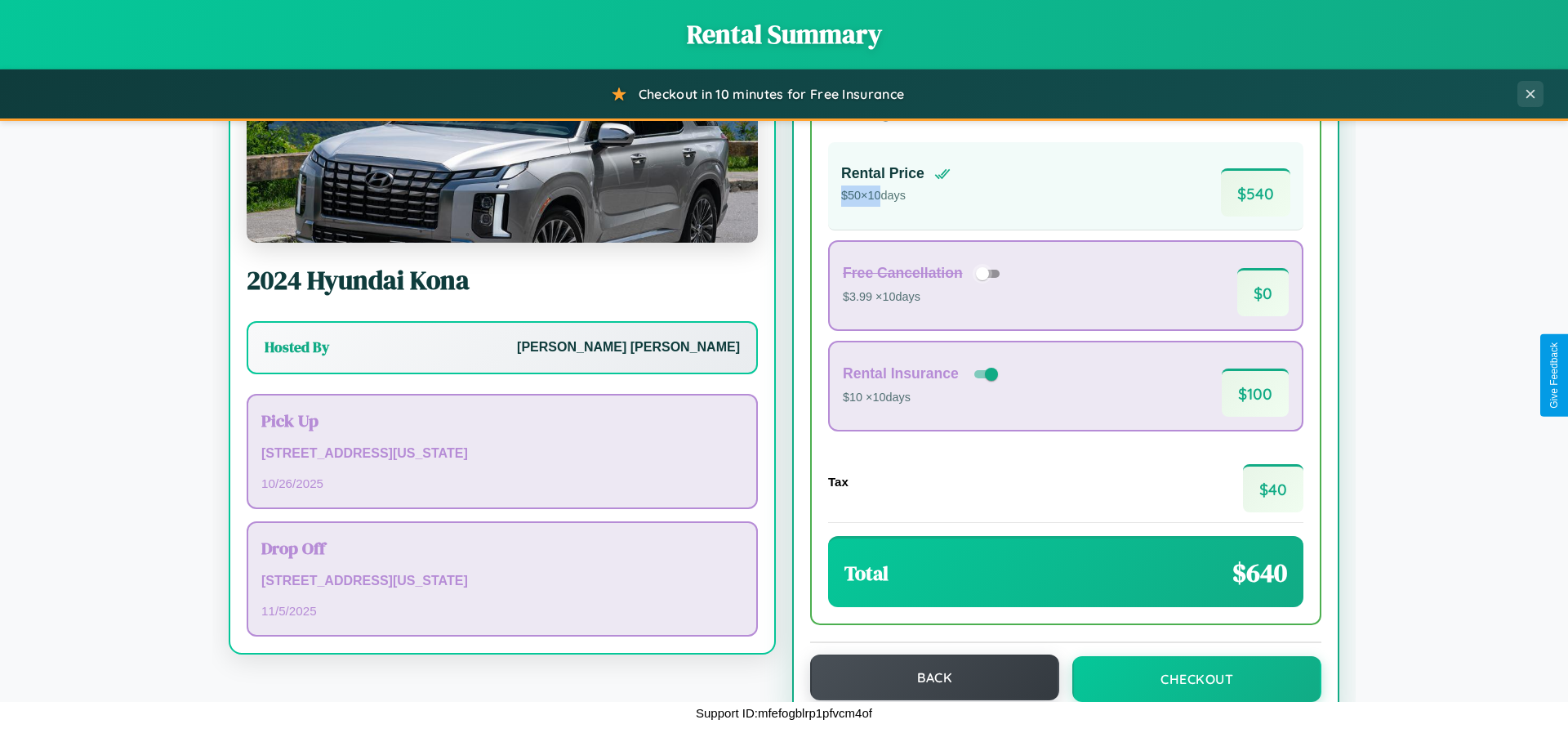
click at [927, 677] on button "Back" at bounding box center [934, 677] width 249 height 46
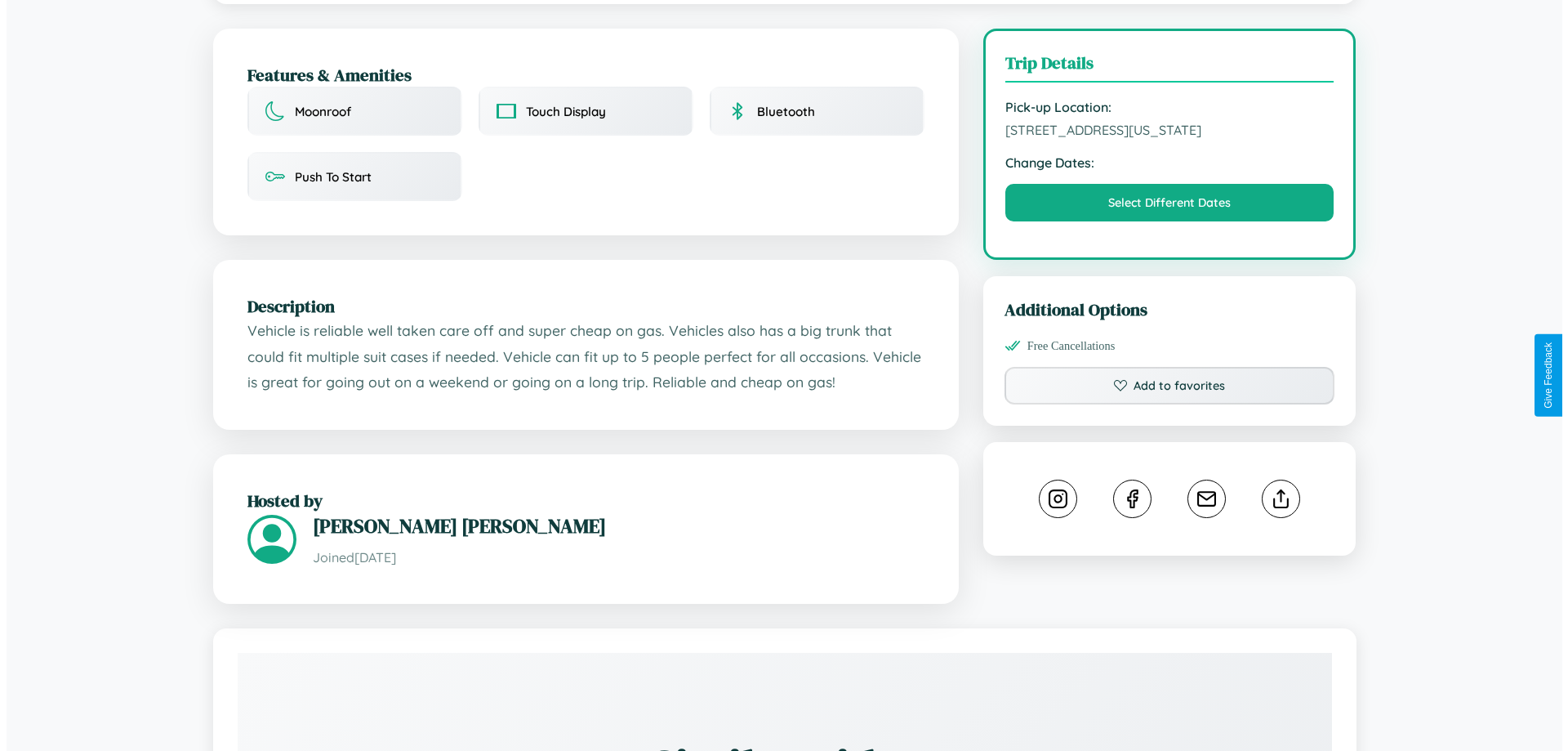
scroll to position [440, 0]
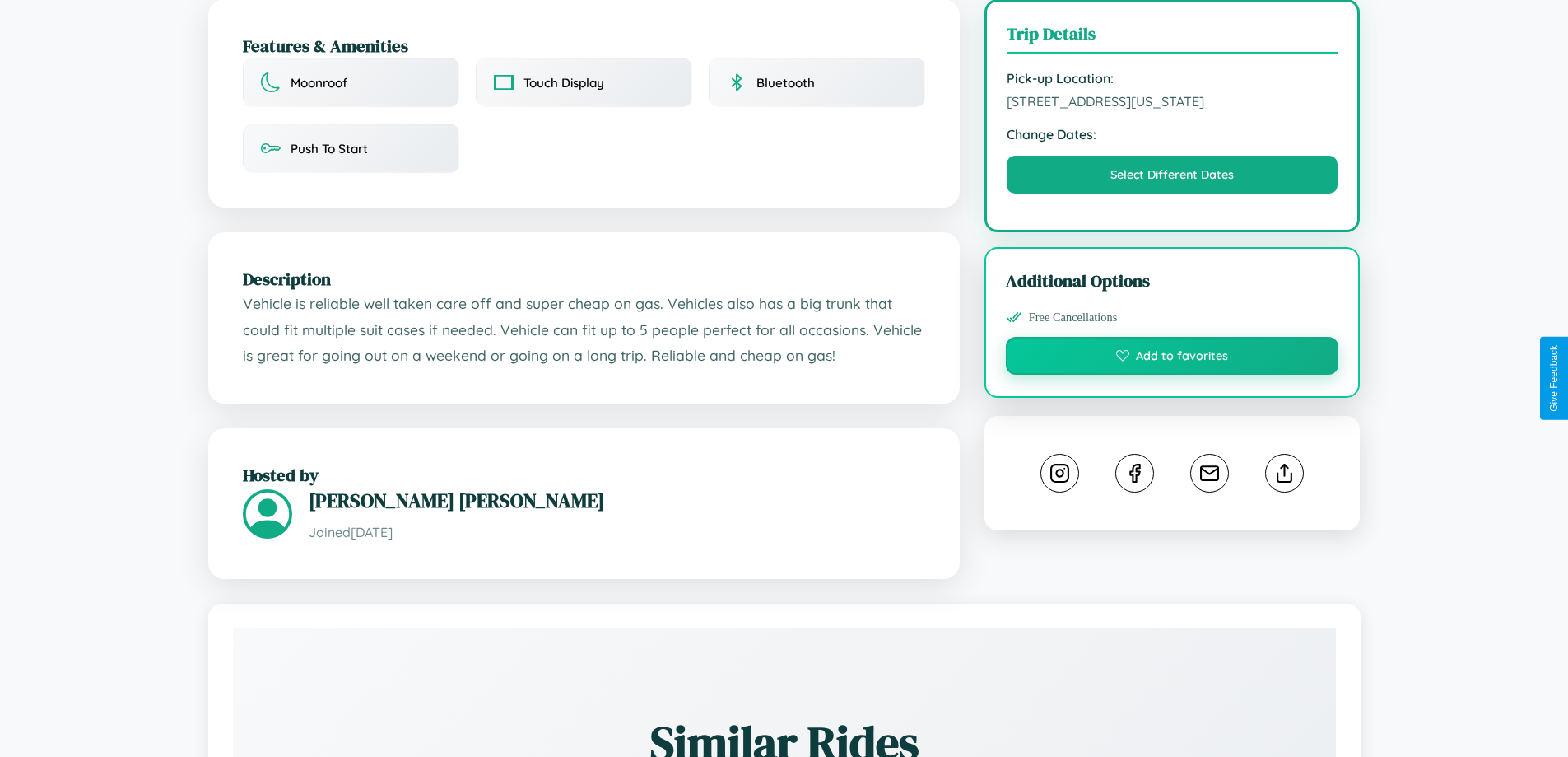
click at [1172, 375] on button "Add to favorites" at bounding box center [1173, 355] width 334 height 38
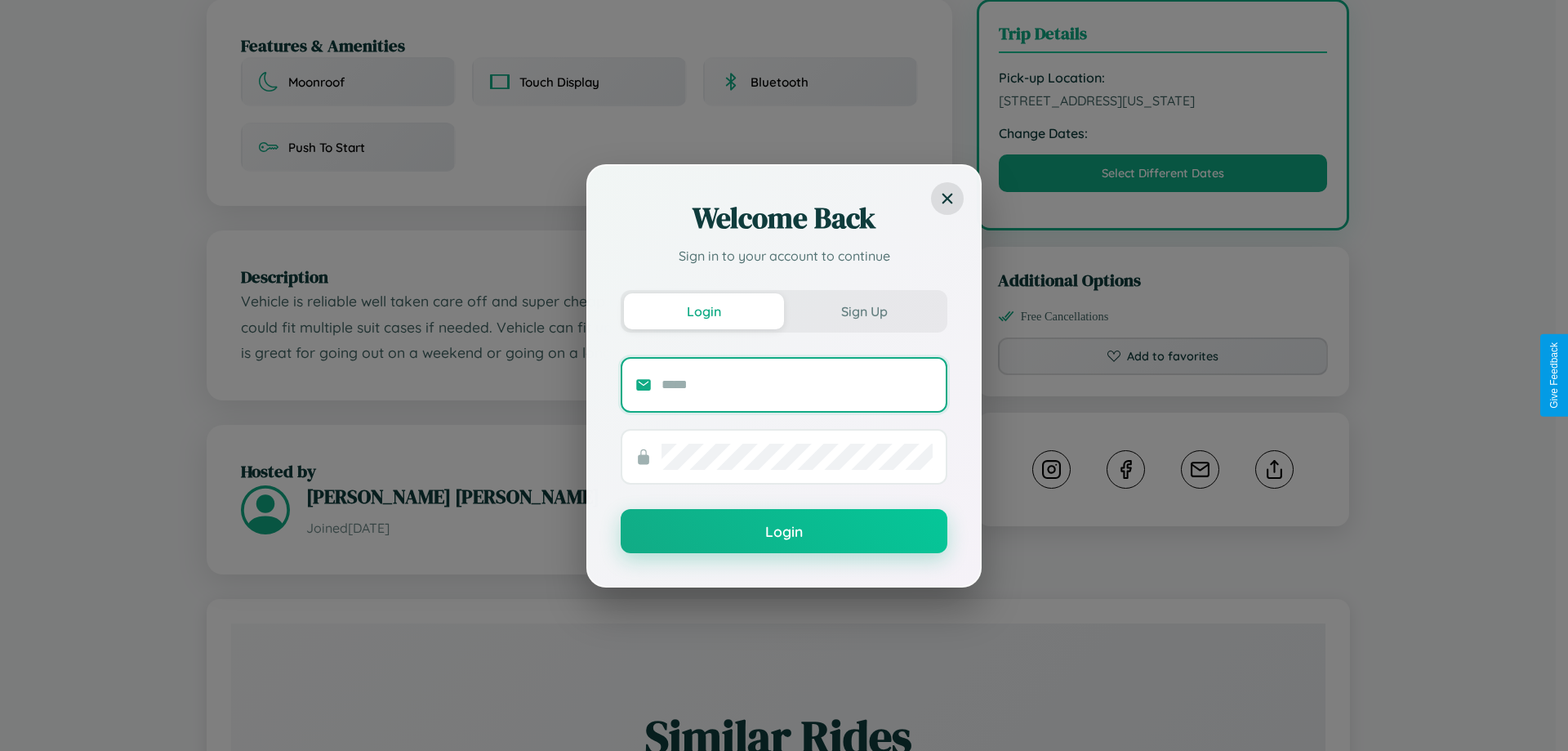
click at [797, 384] on input "text" at bounding box center [797, 385] width 271 height 26
type input "**********"
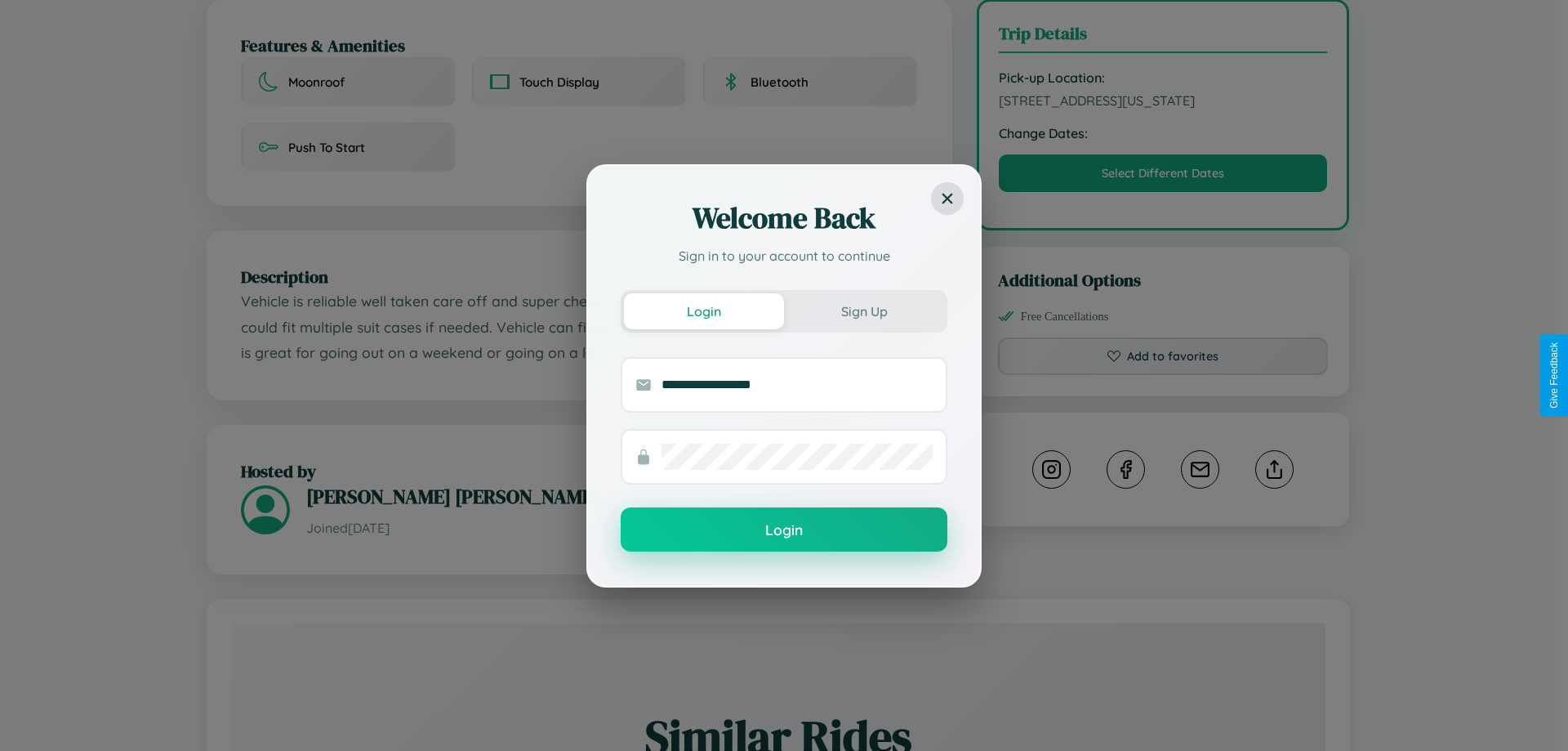
click at [784, 530] on button "Login" at bounding box center [784, 529] width 327 height 44
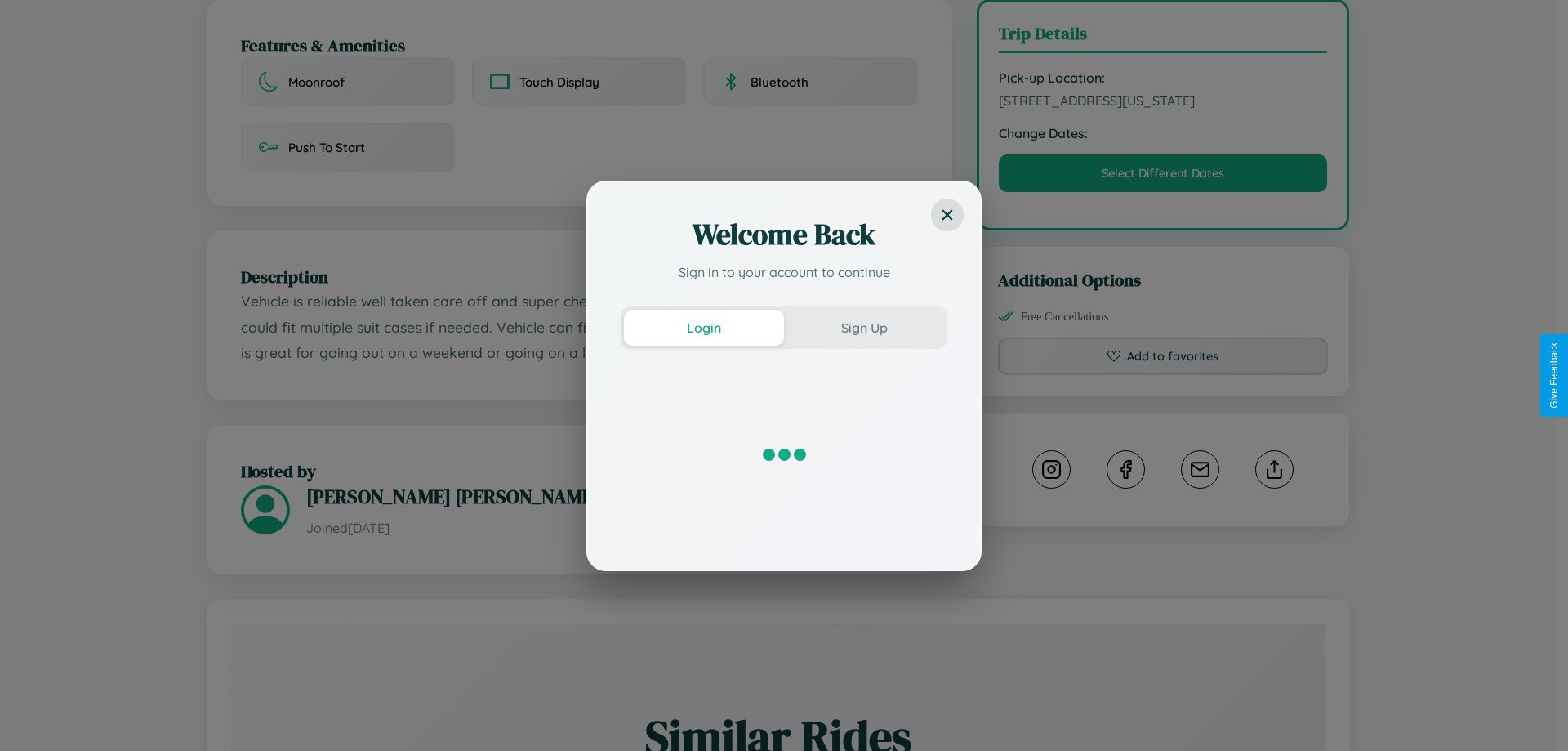
click at [1163, 375] on div "Welcome Back Sign in to your account to continue Login Sign Up" at bounding box center [784, 375] width 1568 height 751
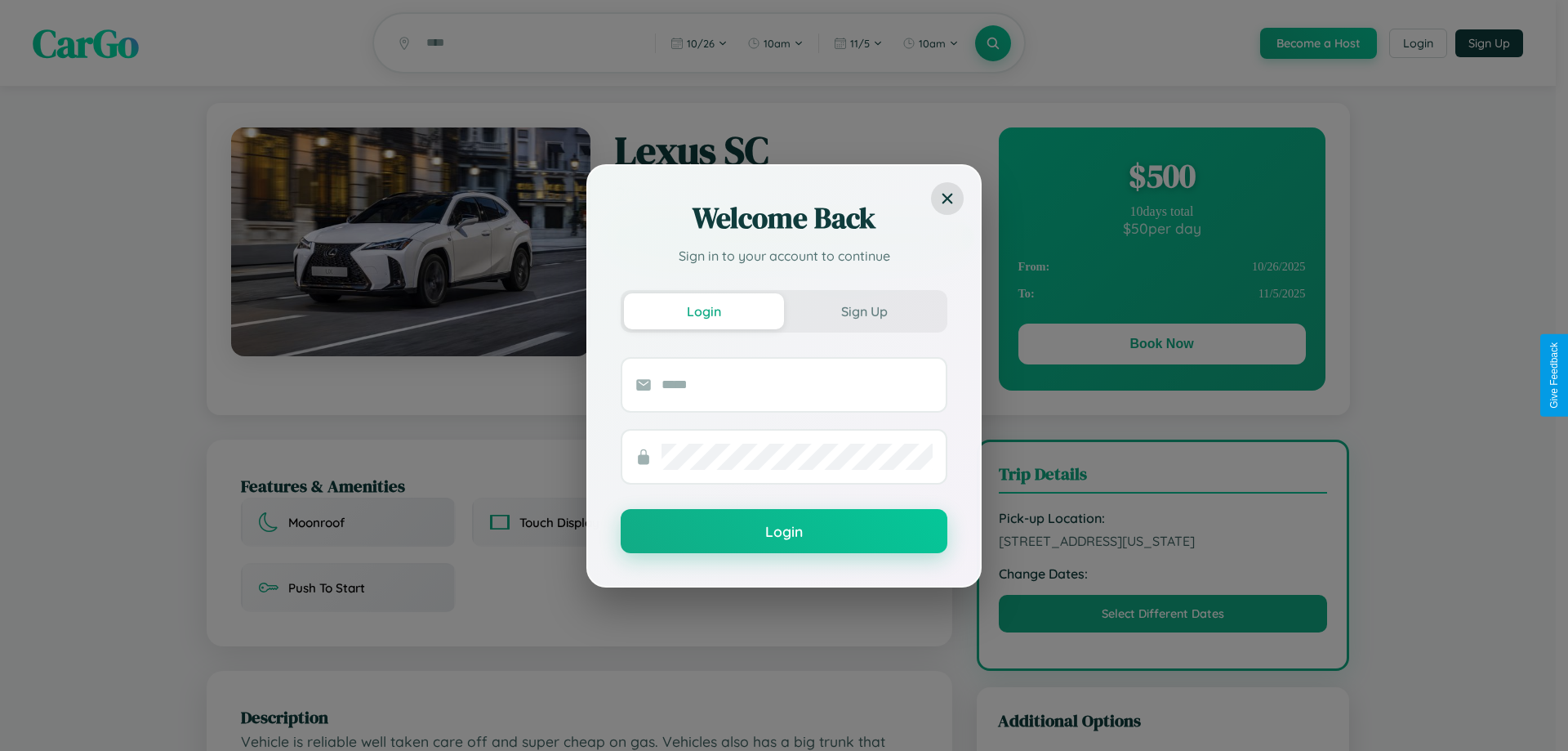
click at [1161, 346] on div "Welcome Back Sign in to your account to continue Login Sign Up Login" at bounding box center [784, 375] width 1568 height 751
